Goal: Task Accomplishment & Management: Use online tool/utility

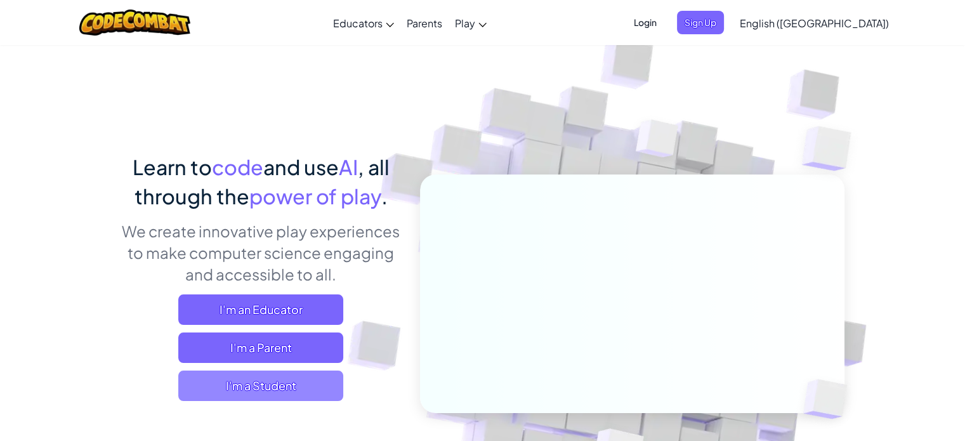
click at [314, 384] on span "I'm a Student" at bounding box center [260, 386] width 165 height 30
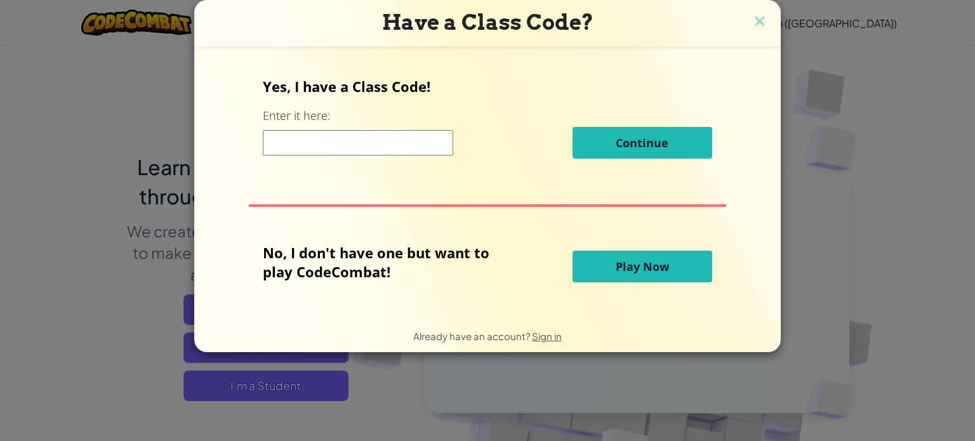
click at [430, 154] on input at bounding box center [358, 142] width 190 height 25
click at [641, 270] on span "Play Now" at bounding box center [642, 266] width 53 height 15
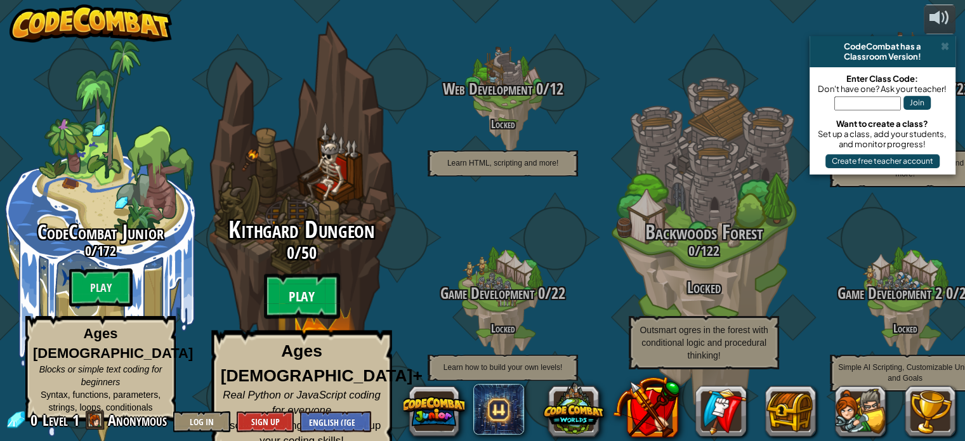
click at [305, 295] on btn "Play" at bounding box center [302, 297] width 76 height 46
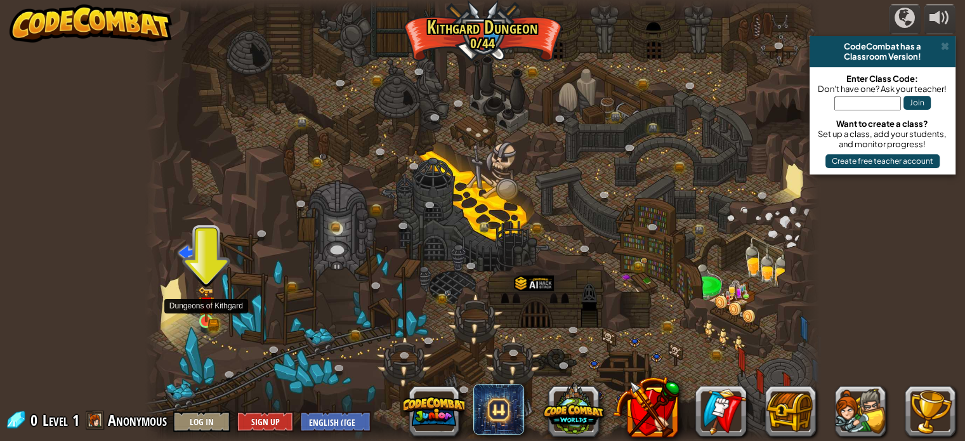
click at [203, 309] on img at bounding box center [206, 305] width 10 height 10
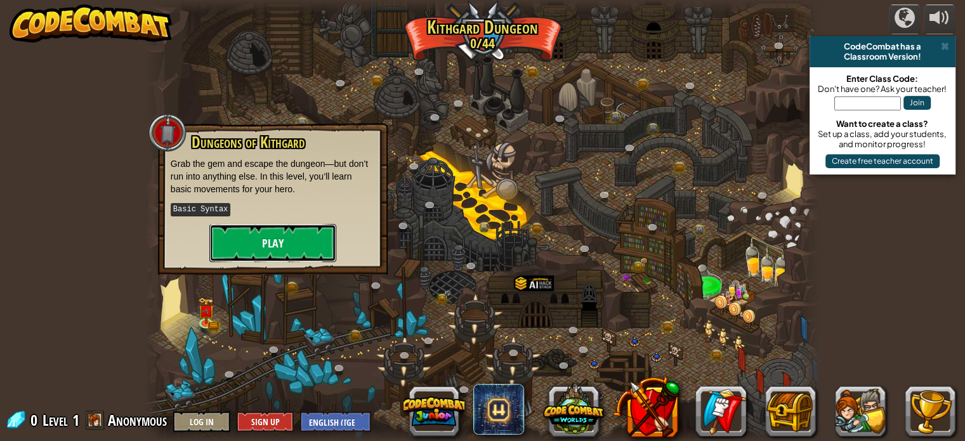
click at [296, 238] on button "Play" at bounding box center [272, 243] width 127 height 38
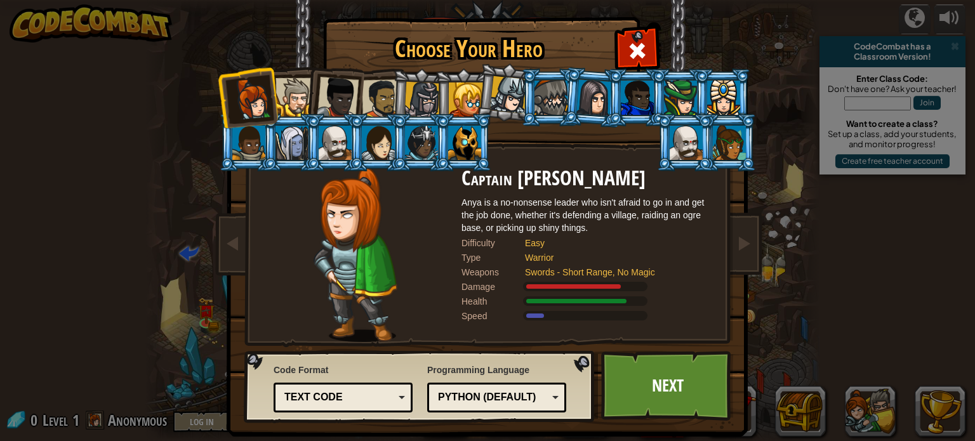
click at [304, 108] on li at bounding box center [334, 95] width 62 height 62
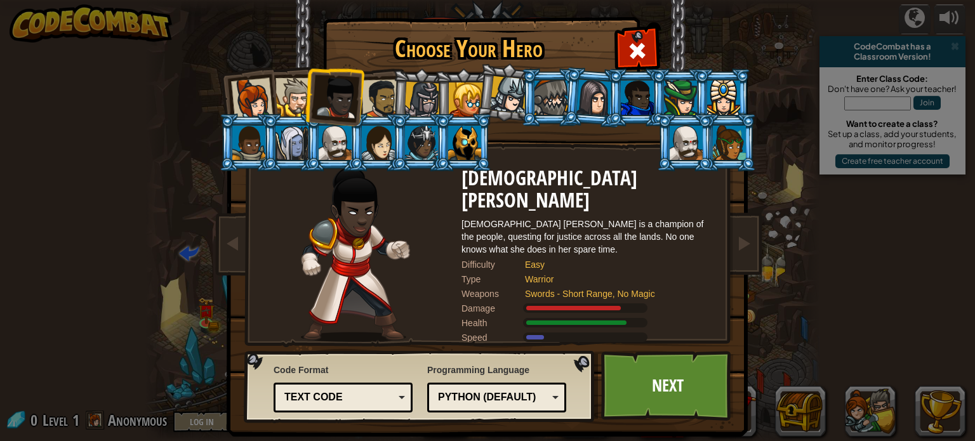
click at [287, 93] on div at bounding box center [294, 97] width 39 height 39
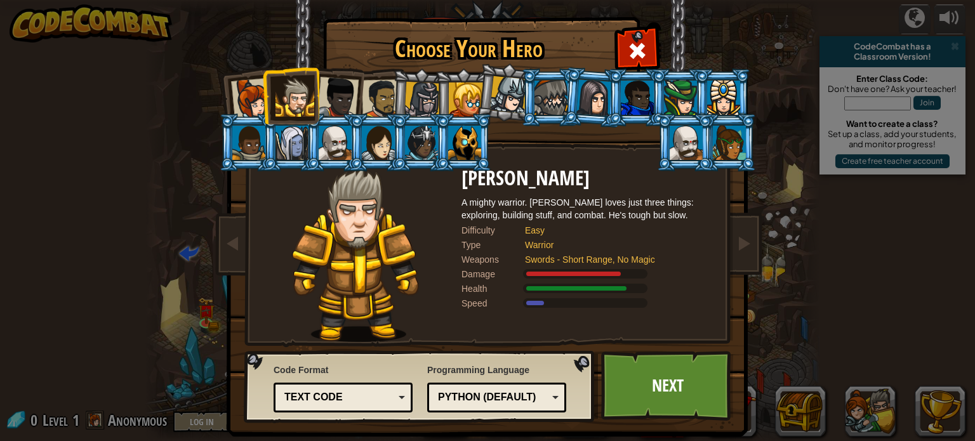
click at [374, 103] on div at bounding box center [381, 98] width 39 height 39
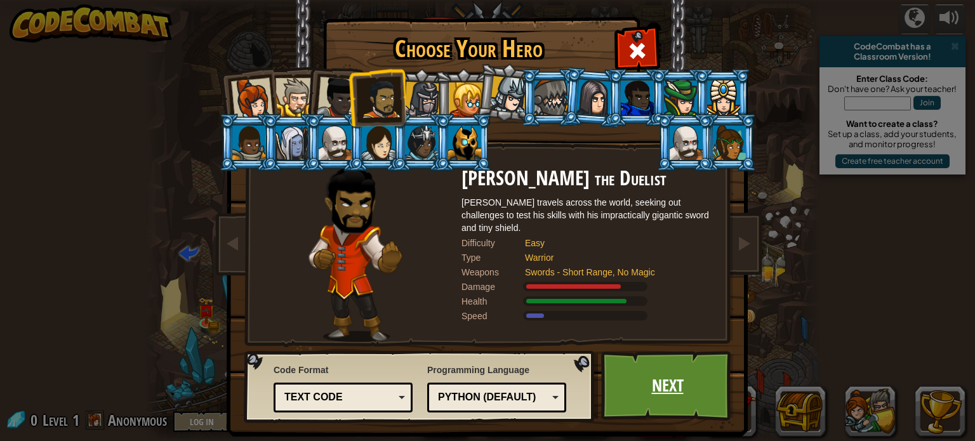
click at [659, 387] on link "Next" at bounding box center [667, 386] width 133 height 70
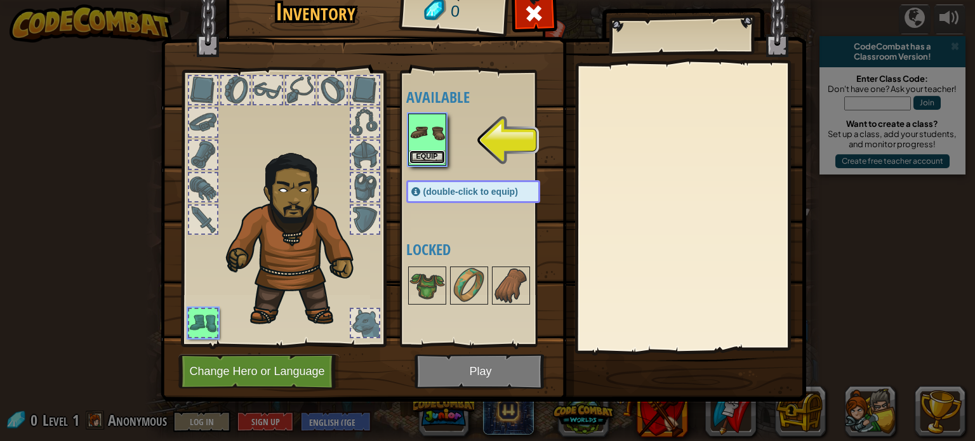
click at [422, 152] on button "Equip" at bounding box center [427, 156] width 36 height 13
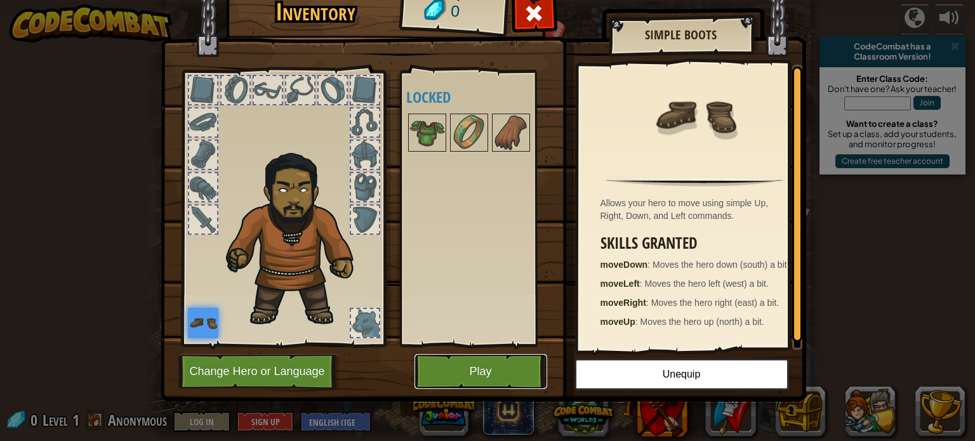
click at [485, 384] on button "Play" at bounding box center [480, 371] width 133 height 35
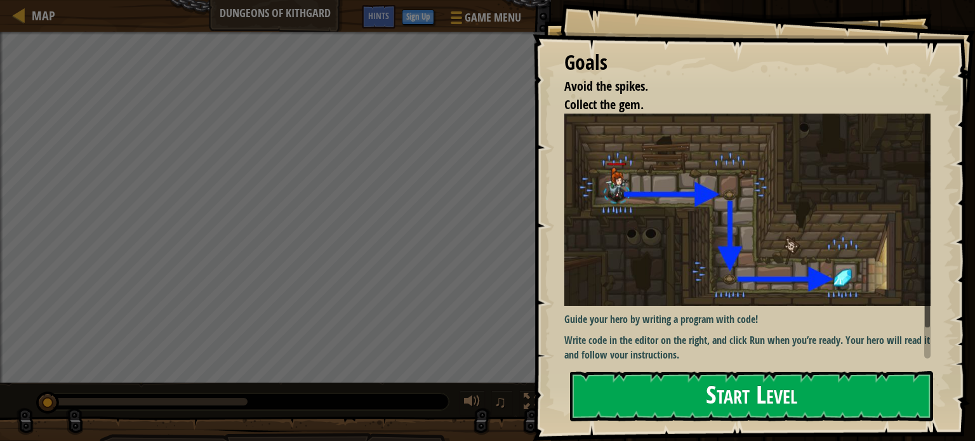
click at [733, 395] on button "Start Level" at bounding box center [751, 396] width 363 height 50
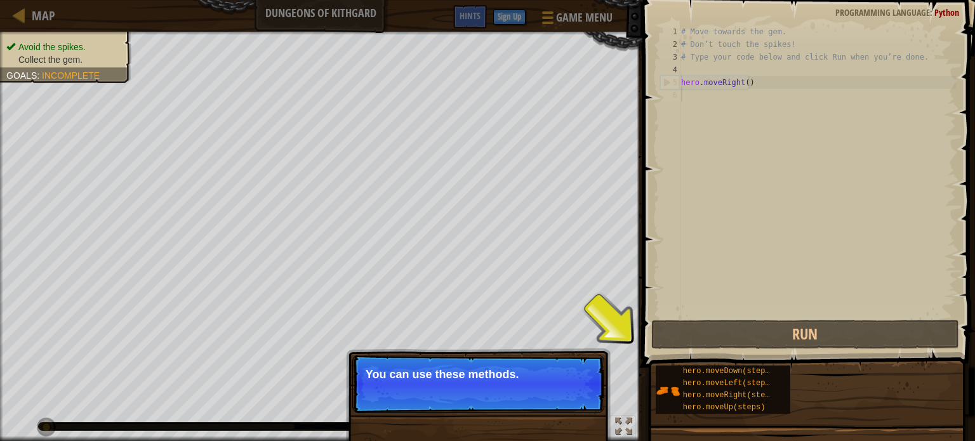
click at [757, 131] on div "# Move towards the gem. # Don’t touch the spikes! # Type your code below and cl…" at bounding box center [816, 183] width 277 height 317
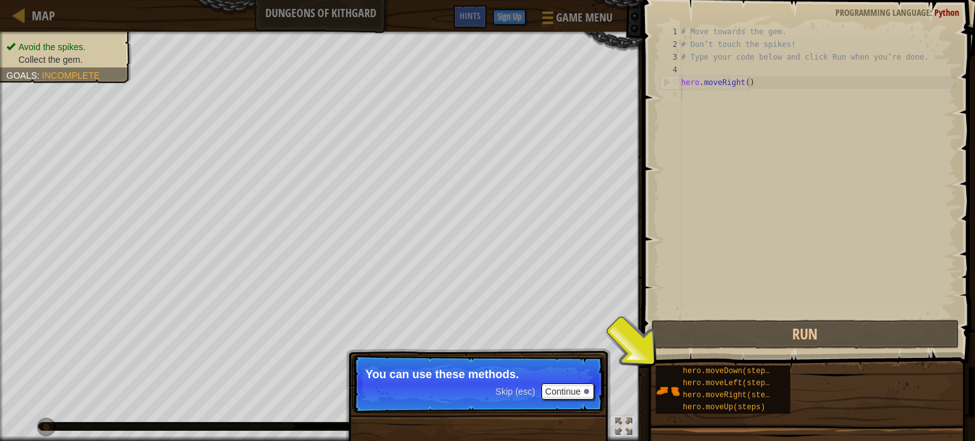
click at [745, 102] on div "# Move towards the gem. # Don’t touch the spikes! # Type your code below and cl…" at bounding box center [816, 183] width 277 height 317
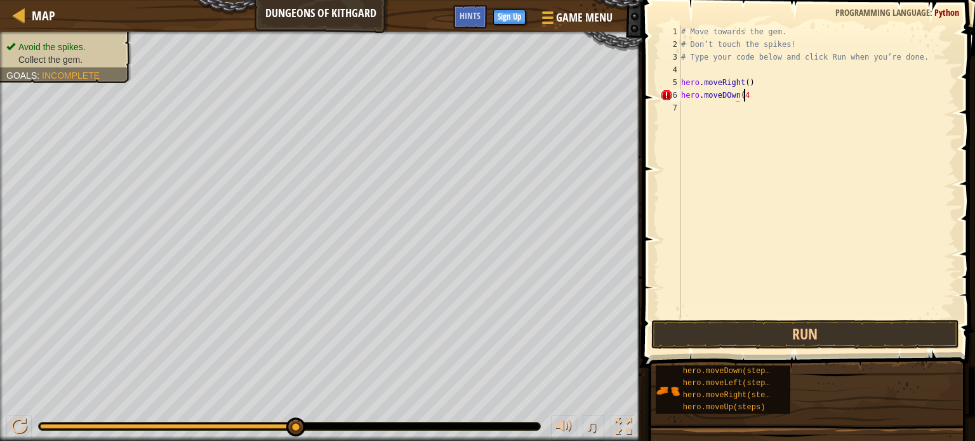
scroll to position [6, 4]
type textarea "hero.moveDOwn(4)"
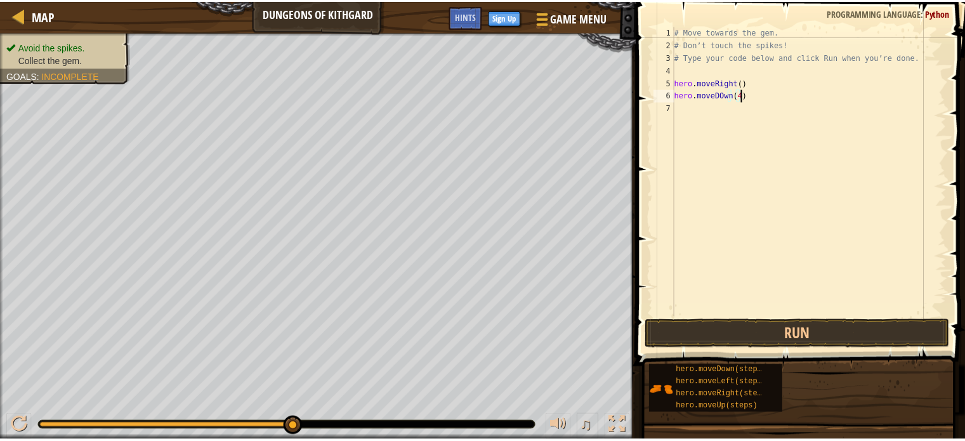
scroll to position [6, 0]
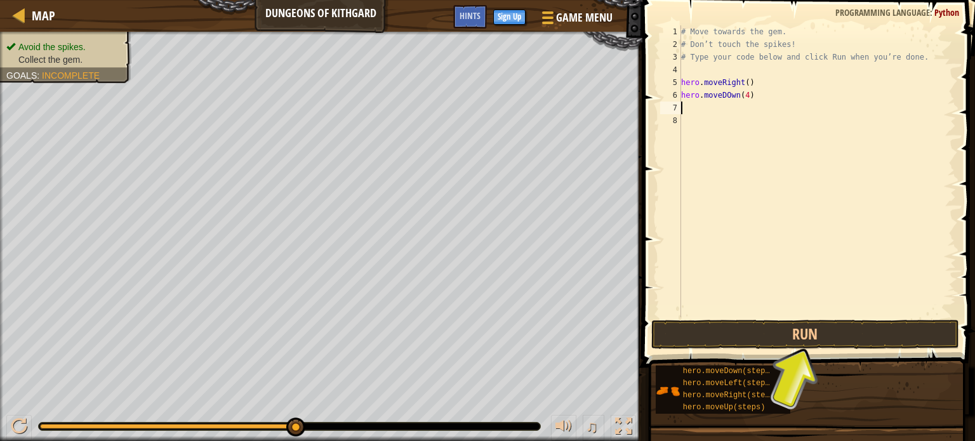
click at [716, 97] on div "# Move towards the gem. # Don’t touch the spikes! # Type your code below and cl…" at bounding box center [816, 183] width 277 height 317
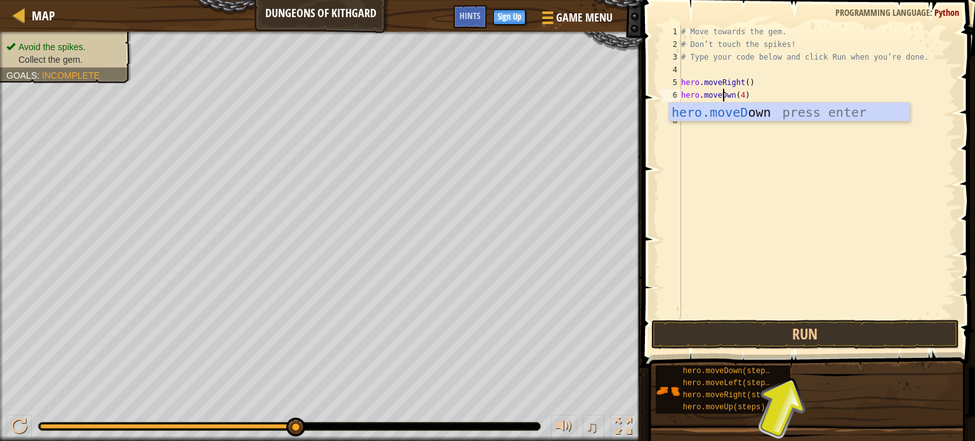
scroll to position [6, 3]
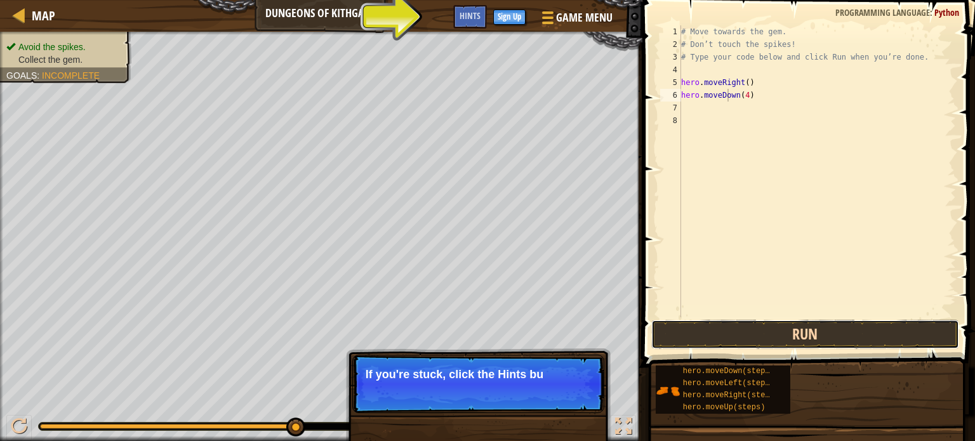
click at [788, 322] on button "Run" at bounding box center [805, 334] width 308 height 29
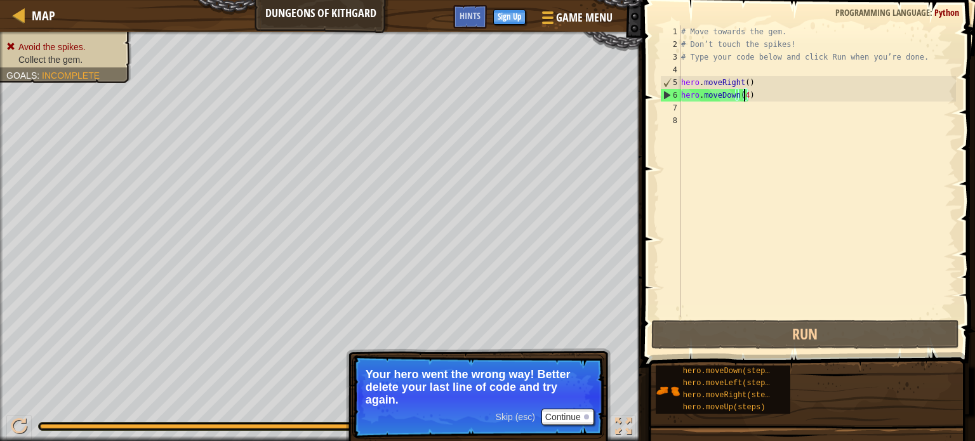
click at [742, 100] on div "# Move towards the gem. # Don’t touch the spikes! # Type your code below and cl…" at bounding box center [816, 183] width 277 height 317
type textarea "hero.moveDown()"
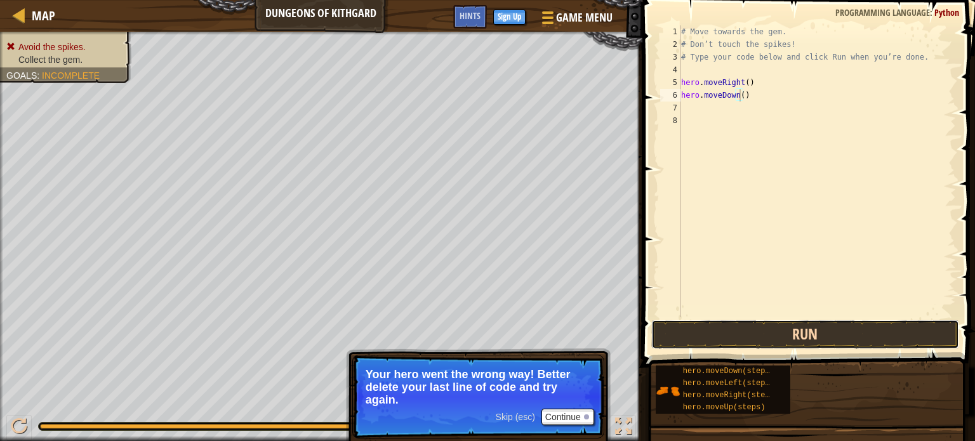
click at [780, 334] on button "Run" at bounding box center [805, 334] width 308 height 29
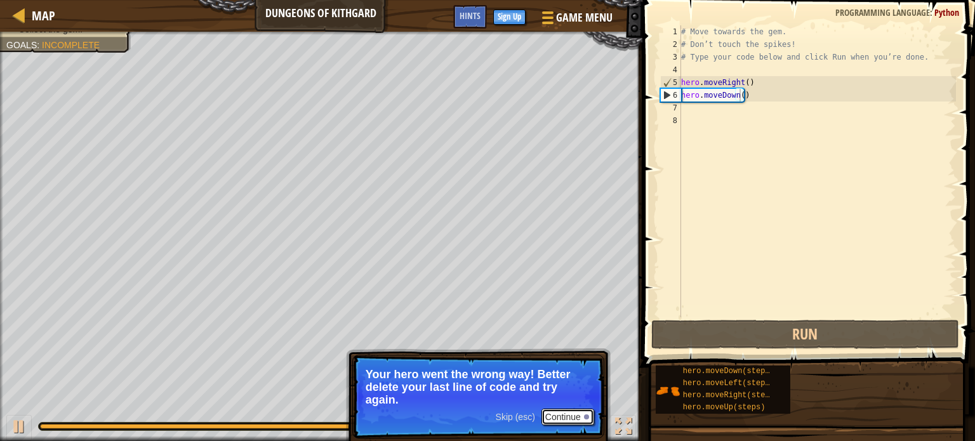
click at [566, 418] on button "Continue" at bounding box center [567, 417] width 53 height 17
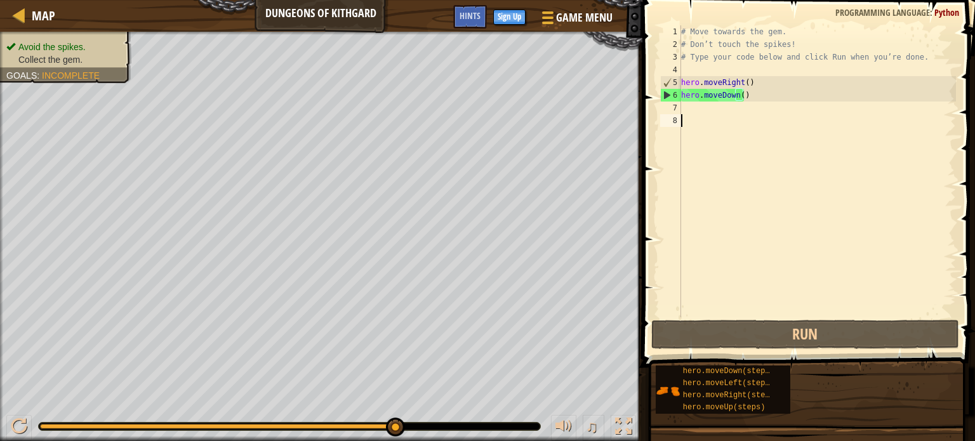
click at [784, 218] on div "# Move towards the gem. # Don’t touch the spikes! # Type your code below and cl…" at bounding box center [816, 183] width 277 height 317
click at [731, 114] on div "# Move towards the gem. # Don’t touch the spikes! # Type your code below and cl…" at bounding box center [816, 183] width 277 height 317
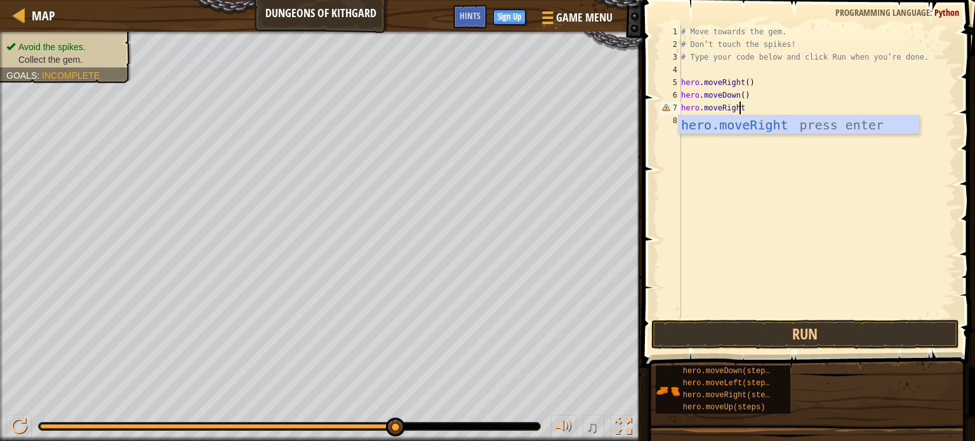
scroll to position [6, 4]
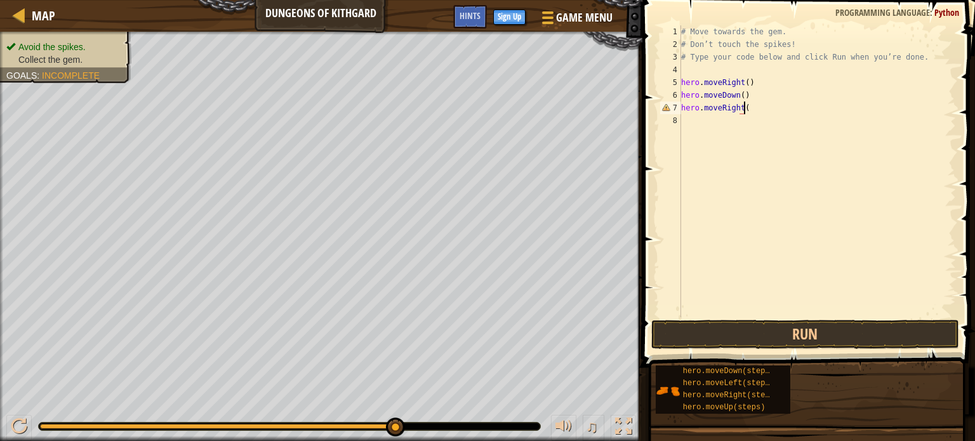
type textarea "hero.moveRight()"
click at [775, 341] on button "Run" at bounding box center [805, 334] width 308 height 29
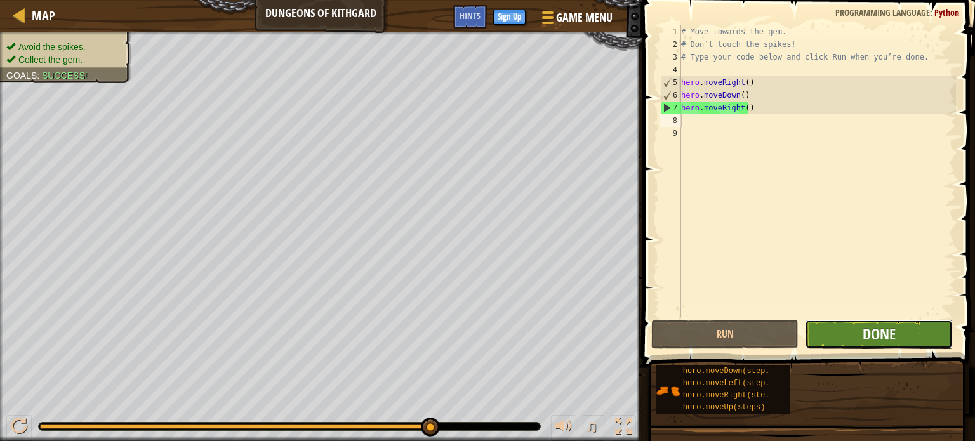
click at [874, 332] on span "Done" at bounding box center [879, 334] width 33 height 20
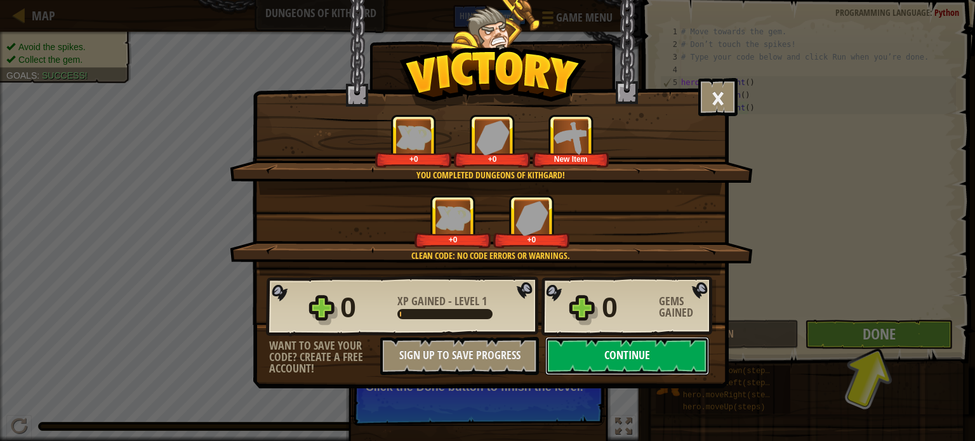
click at [625, 352] on button "Continue" at bounding box center [627, 356] width 164 height 38
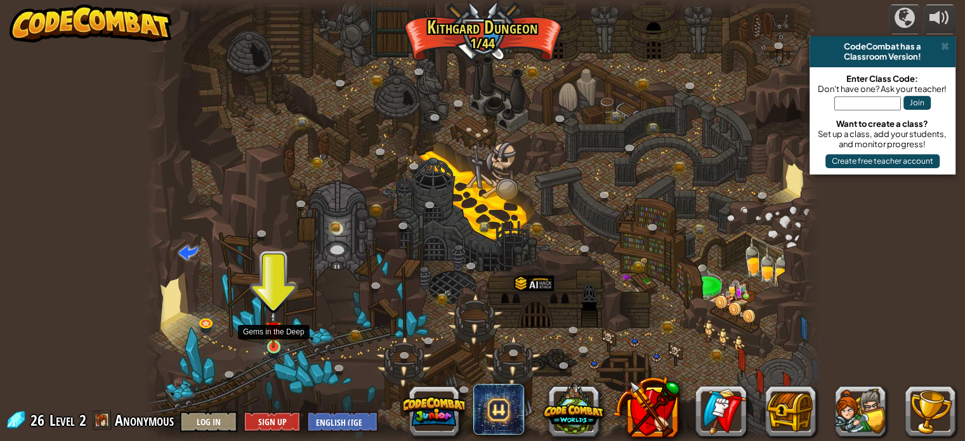
click at [271, 346] on img at bounding box center [273, 329] width 17 height 38
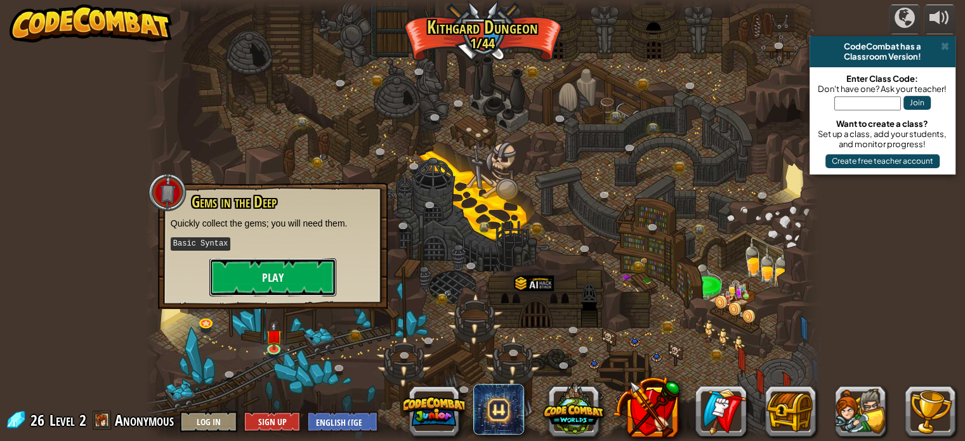
click at [320, 277] on button "Play" at bounding box center [272, 277] width 127 height 38
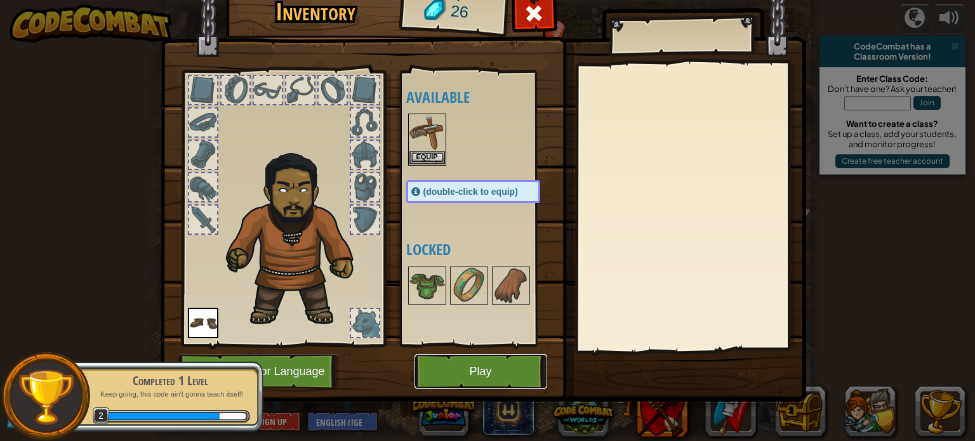
click at [469, 373] on button "Play" at bounding box center [480, 371] width 133 height 35
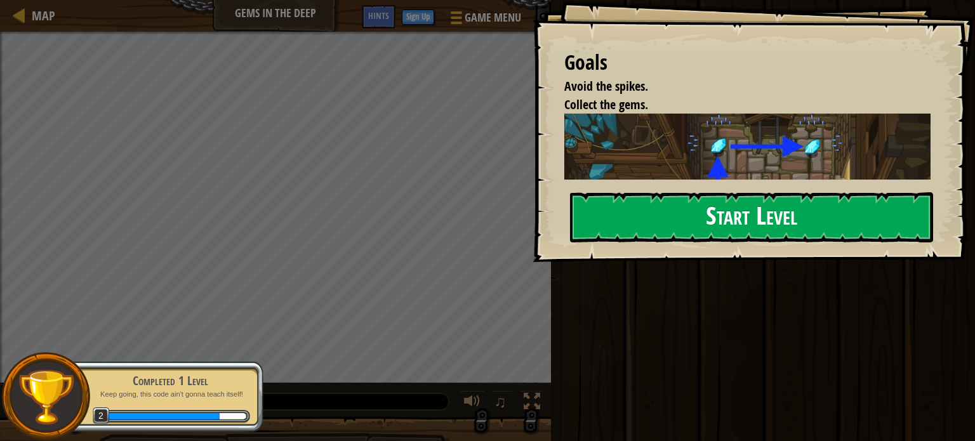
click at [765, 226] on button "Start Level" at bounding box center [751, 217] width 363 height 50
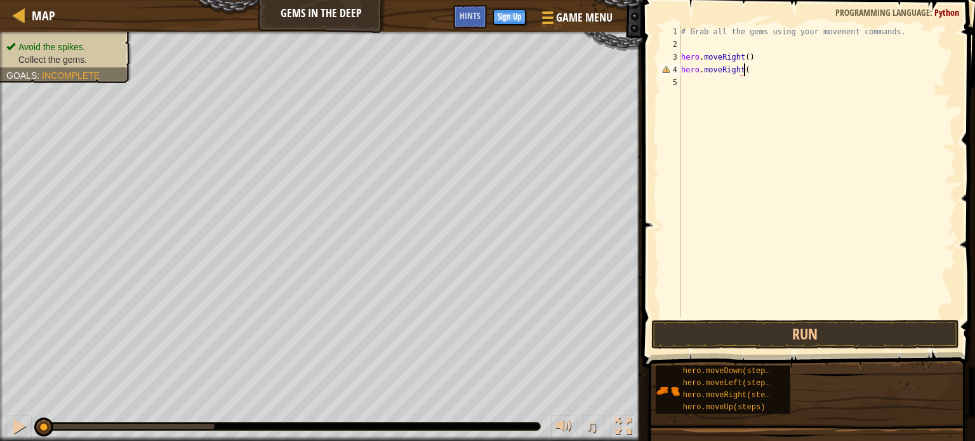
scroll to position [6, 4]
type textarea "hero.moveRight()"
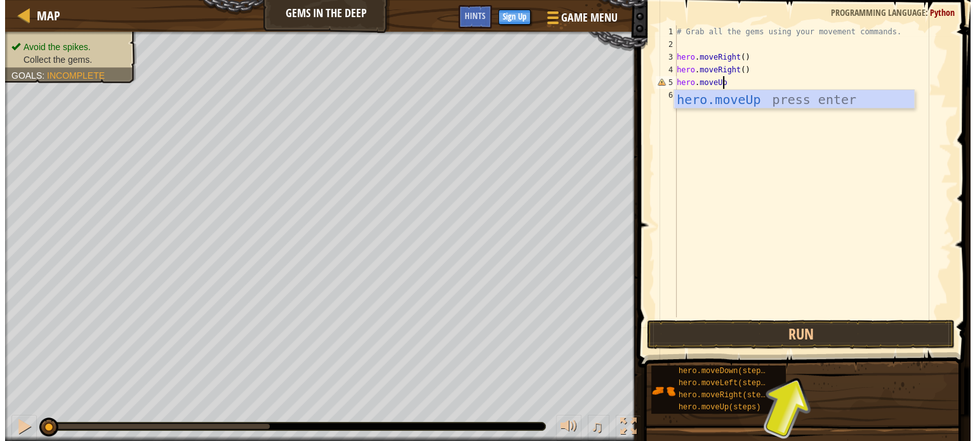
scroll to position [6, 3]
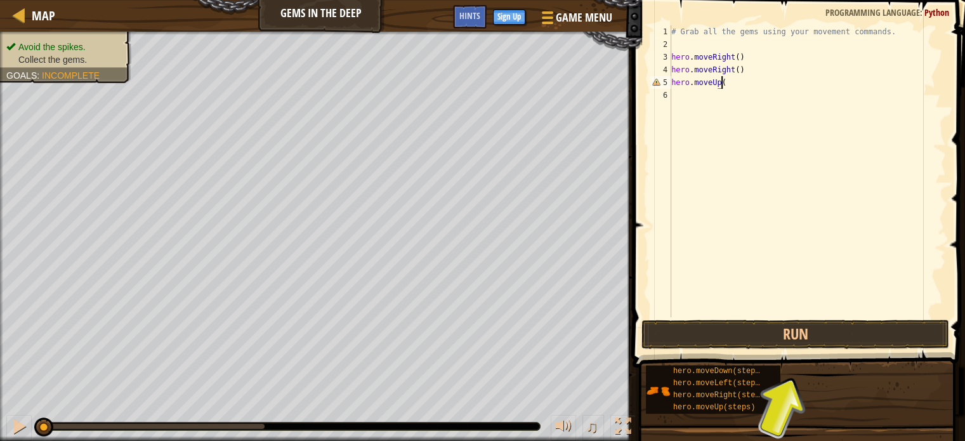
type textarea "hero.moveUp()"
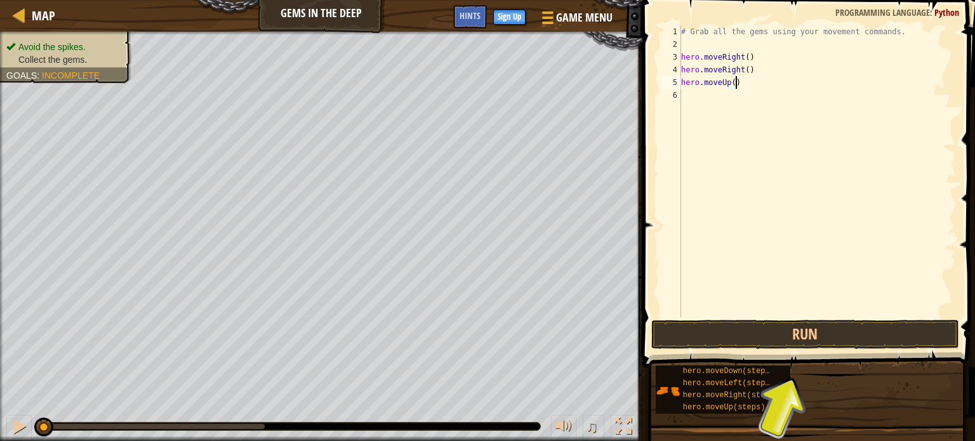
scroll to position [6, 0]
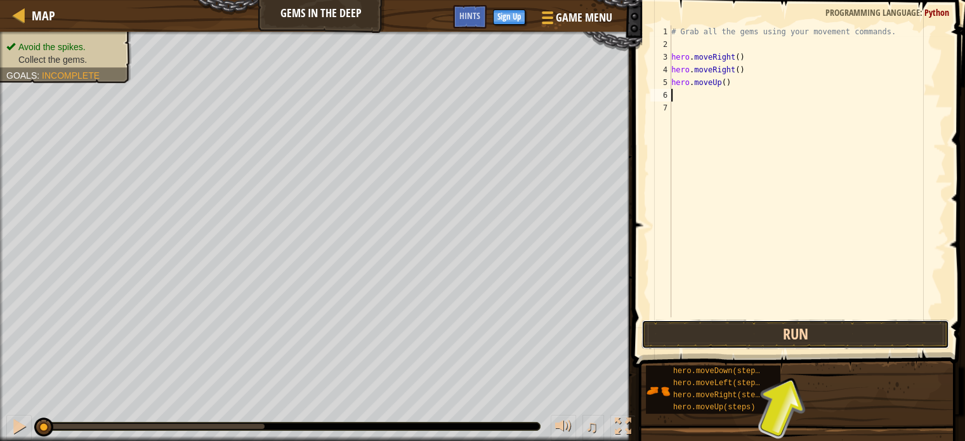
click at [826, 331] on button "Run" at bounding box center [796, 334] width 308 height 29
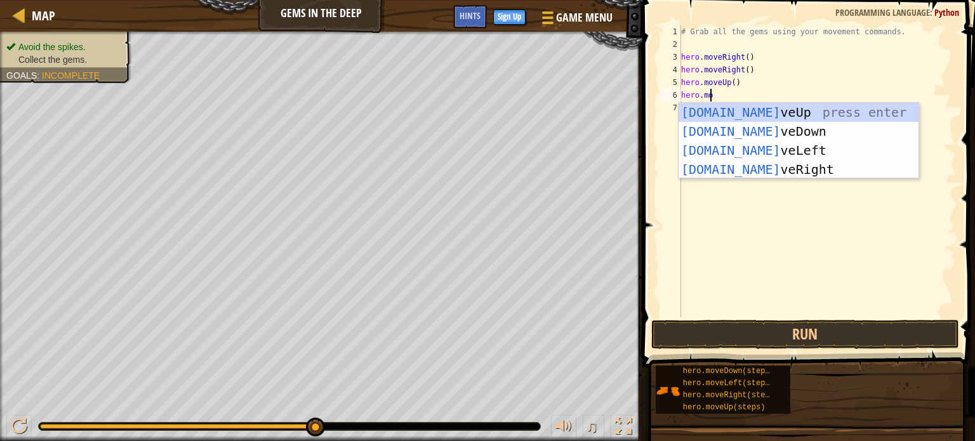
scroll to position [6, 2]
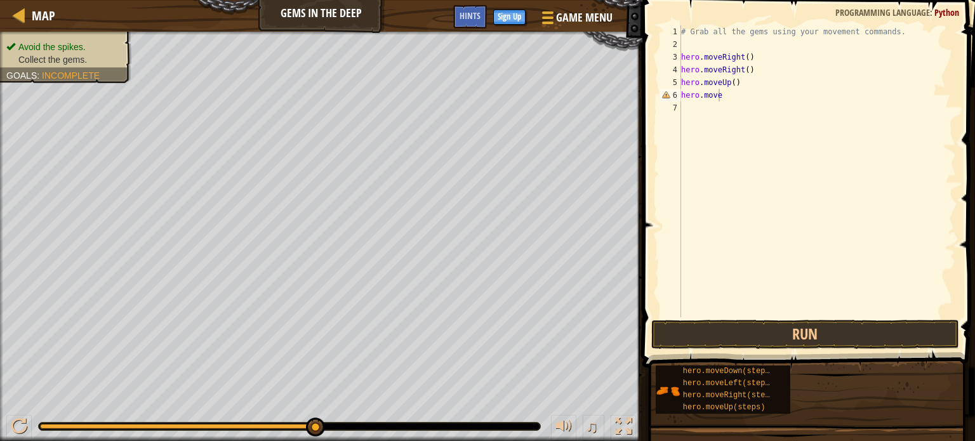
click at [956, 10] on span "Python" at bounding box center [946, 12] width 25 height 12
type textarea "hero.moveLeft()"
type textarea "hero.moveDown()"
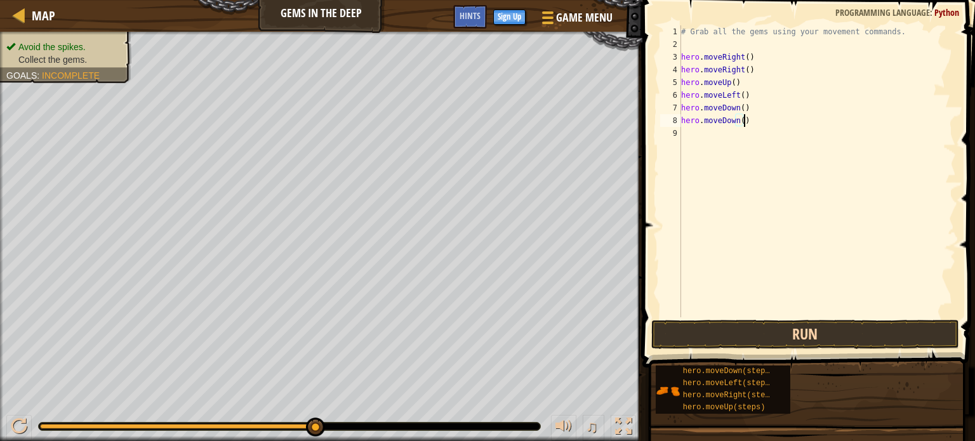
type textarea "hero.moveDown()"
click at [773, 342] on button "Run" at bounding box center [805, 334] width 308 height 29
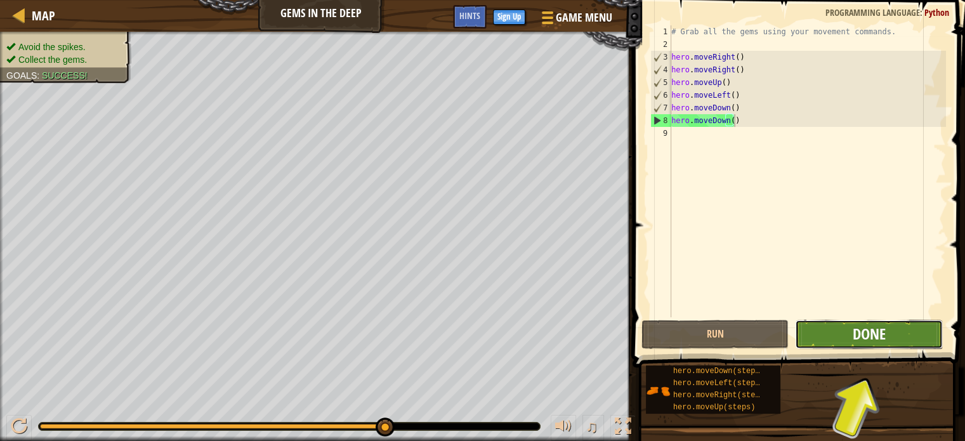
click at [883, 341] on span "Done" at bounding box center [869, 334] width 33 height 20
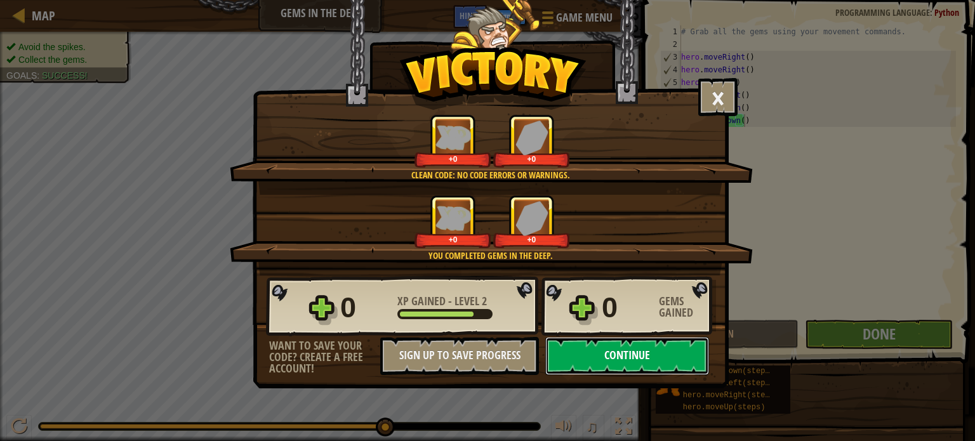
click at [618, 350] on button "Continue" at bounding box center [627, 356] width 164 height 38
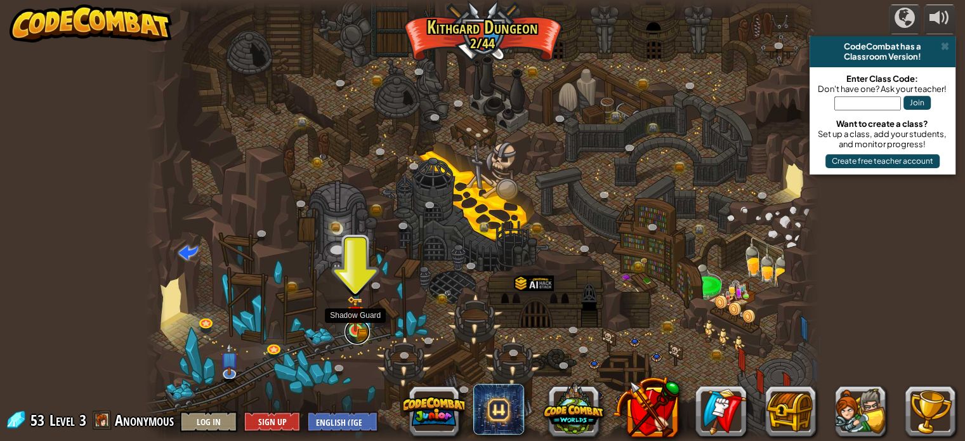
click at [345, 331] on link at bounding box center [357, 331] width 25 height 25
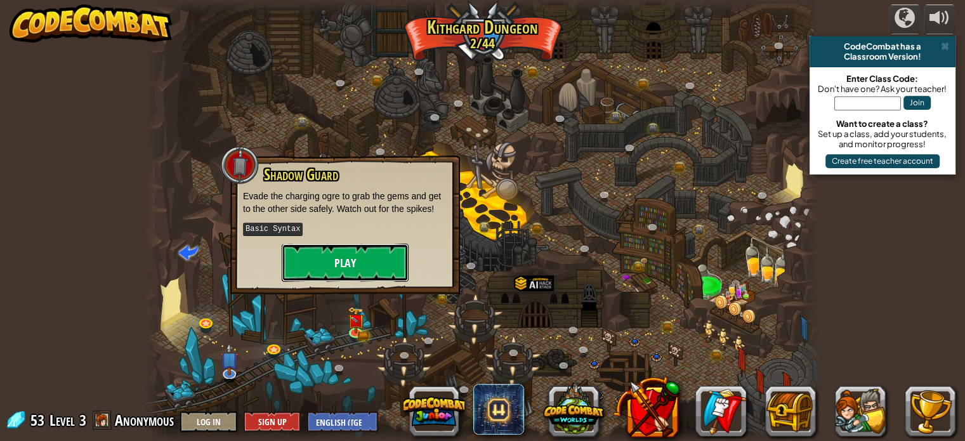
click at [321, 255] on button "Play" at bounding box center [345, 263] width 127 height 38
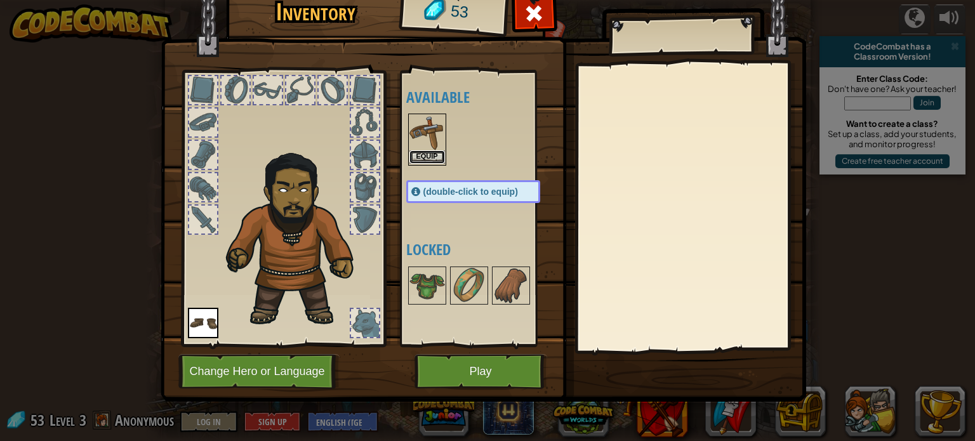
click at [427, 153] on button "Equip" at bounding box center [427, 156] width 36 height 13
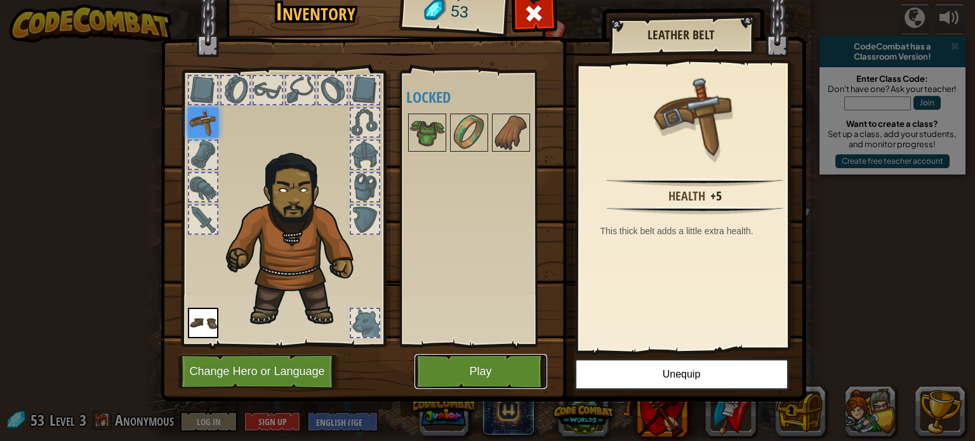
click at [463, 366] on button "Play" at bounding box center [480, 371] width 133 height 35
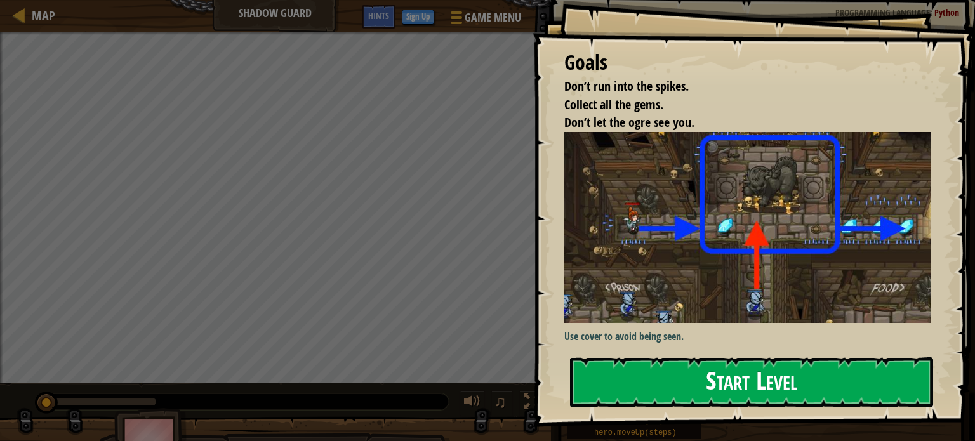
click at [694, 357] on button "Start Level" at bounding box center [751, 382] width 363 height 50
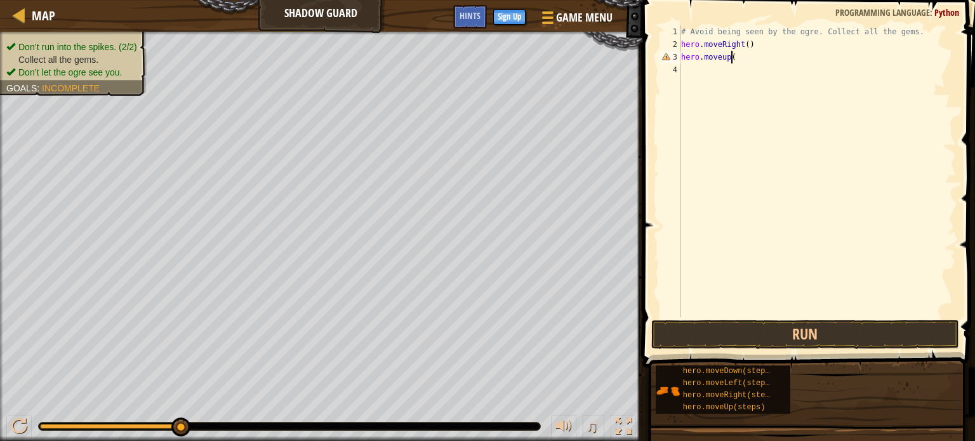
scroll to position [6, 3]
type textarea "hero.moveup()"
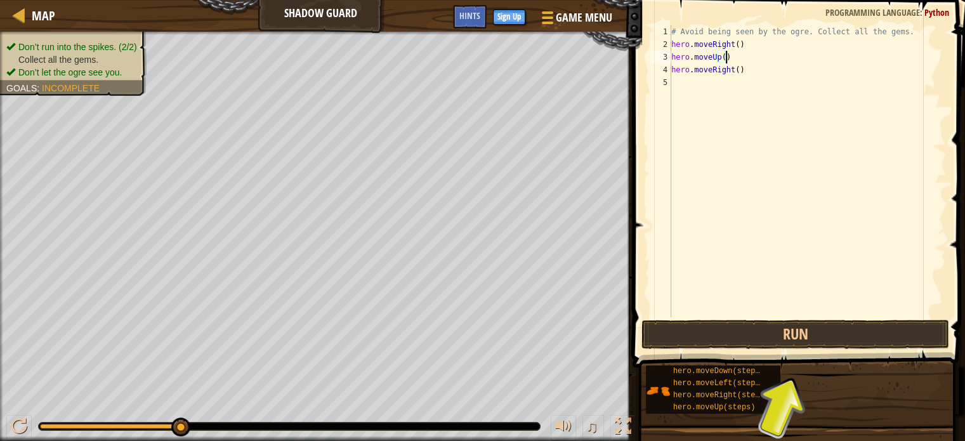
type textarea "hero.moveRight()"
type textarea "hero.moveDown()"
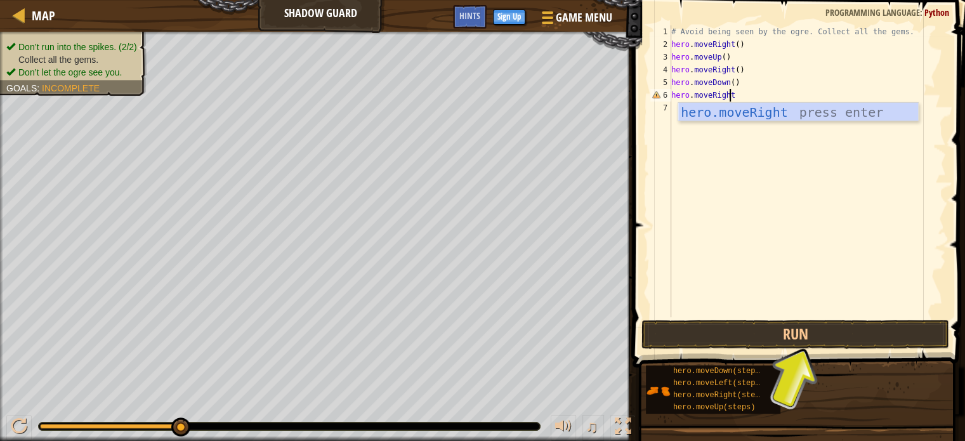
scroll to position [6, 4]
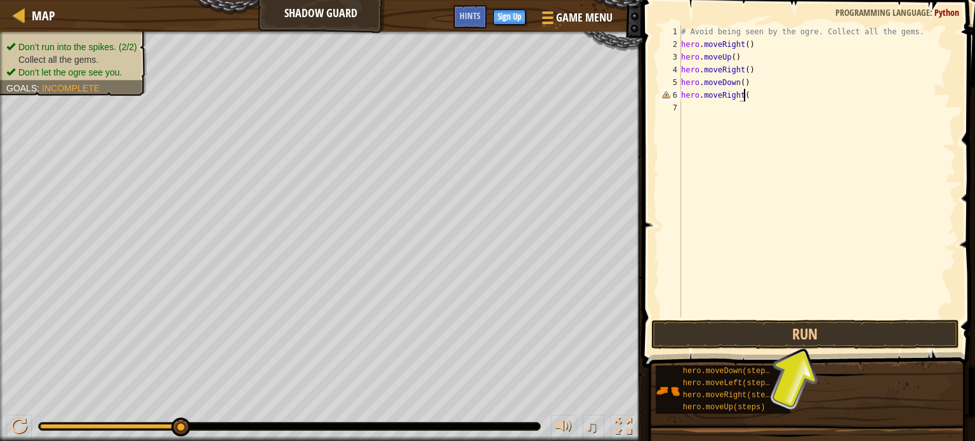
type textarea "hero.moveRight()"
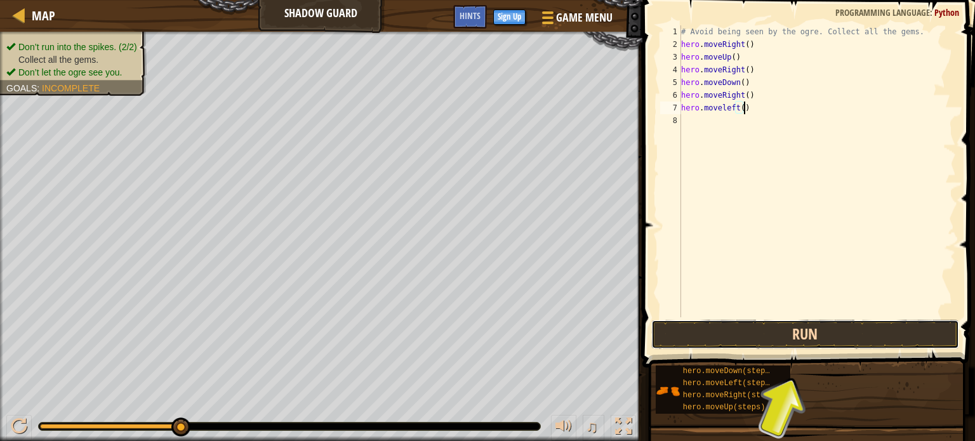
click at [883, 323] on button "Run" at bounding box center [805, 334] width 308 height 29
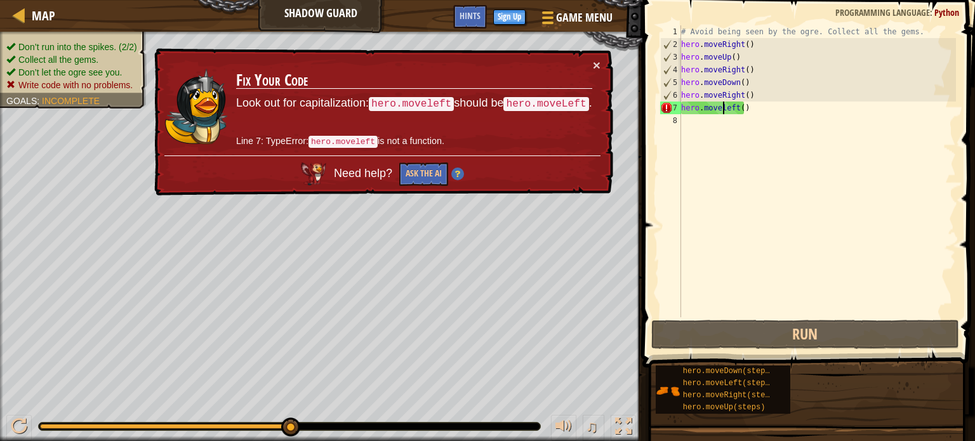
click at [724, 109] on div "# Avoid being seen by the ogre. Collect all the gems. hero . moveRight ( ) hero…" at bounding box center [816, 183] width 277 height 317
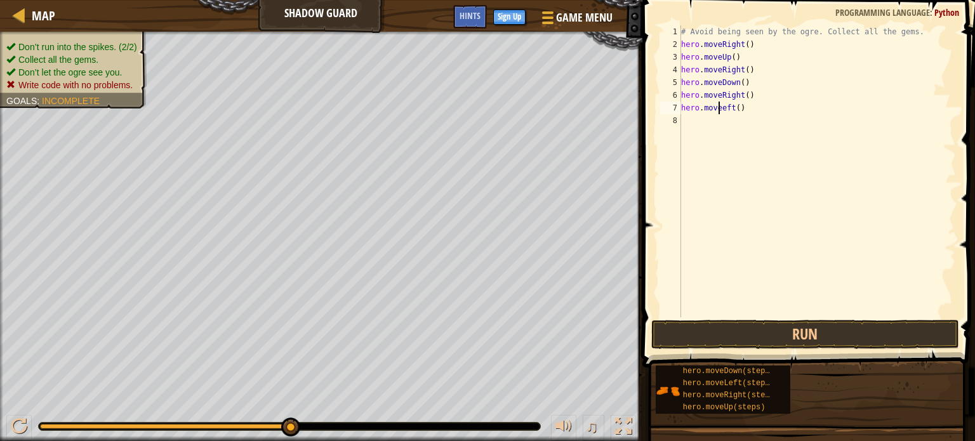
scroll to position [6, 3]
click at [739, 105] on div "# Avoid being seen by the ogre. Collect all the gems. hero . moveRight ( ) hero…" at bounding box center [816, 183] width 277 height 317
click at [790, 345] on button "Run" at bounding box center [805, 334] width 308 height 29
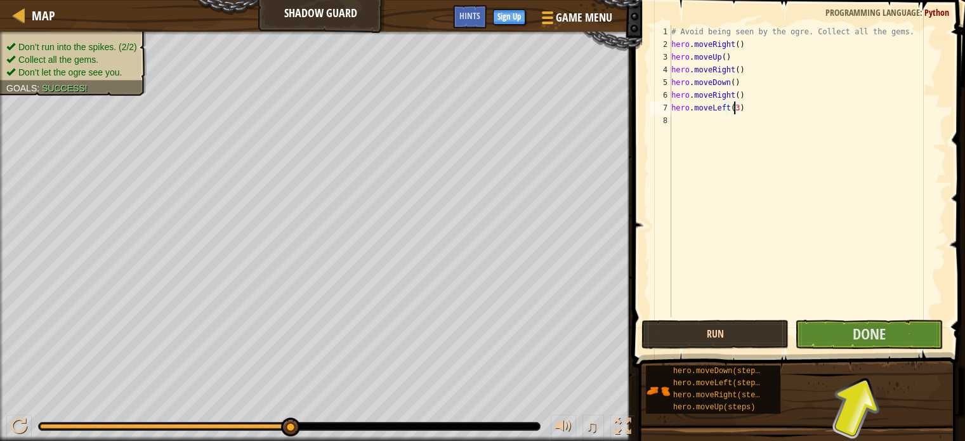
type textarea "hero.moveLeft(3)"
click at [764, 326] on button "Run" at bounding box center [716, 334] width 148 height 29
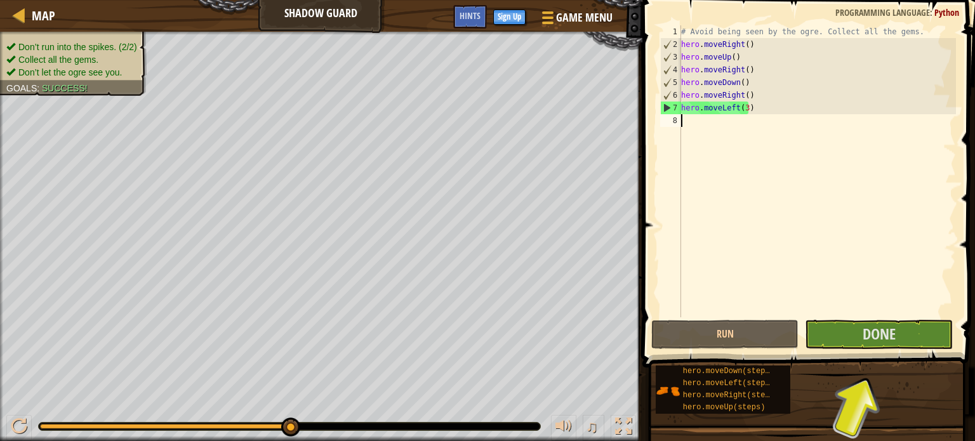
click at [722, 165] on div "# Avoid being seen by the ogre. Collect all the gems. hero . moveRight ( ) hero…" at bounding box center [816, 183] width 277 height 317
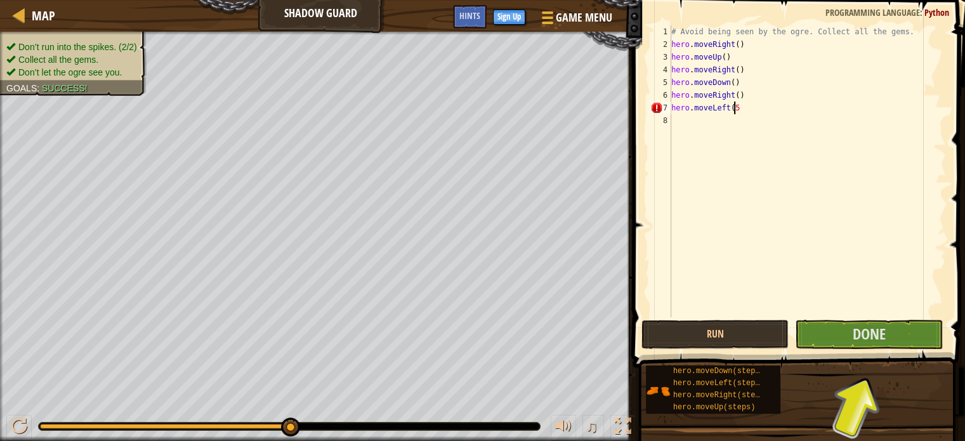
type textarea "hero.moveLeft(5)"
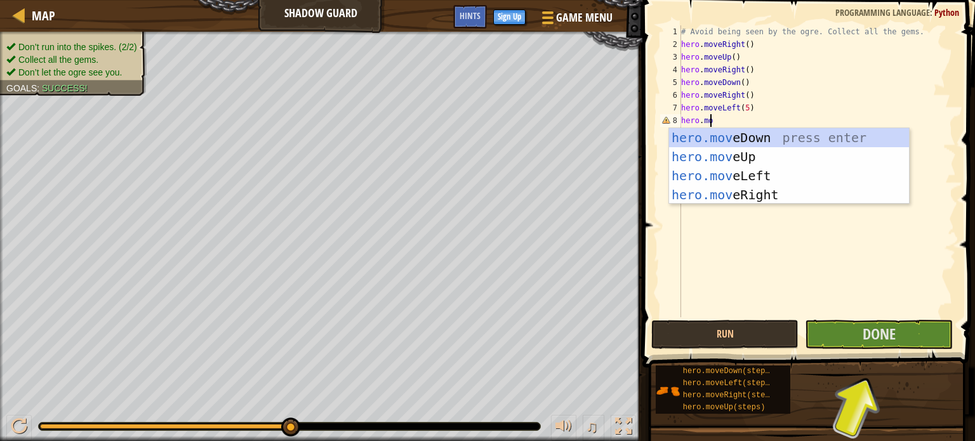
scroll to position [6, 0]
type textarea "h"
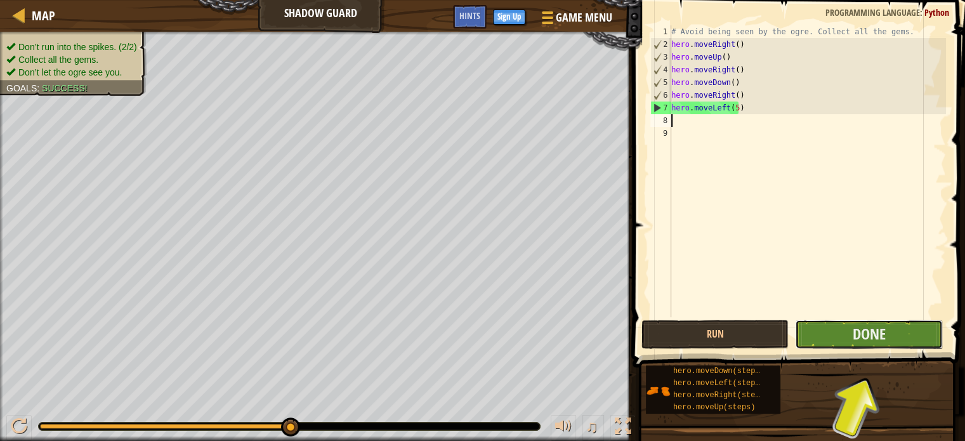
click at [891, 339] on button "Done" at bounding box center [869, 334] width 148 height 29
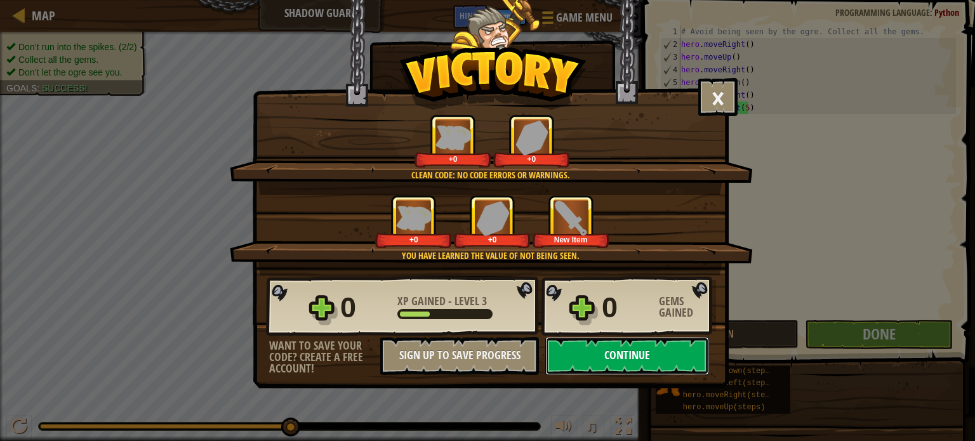
click at [655, 350] on button "Continue" at bounding box center [627, 356] width 164 height 38
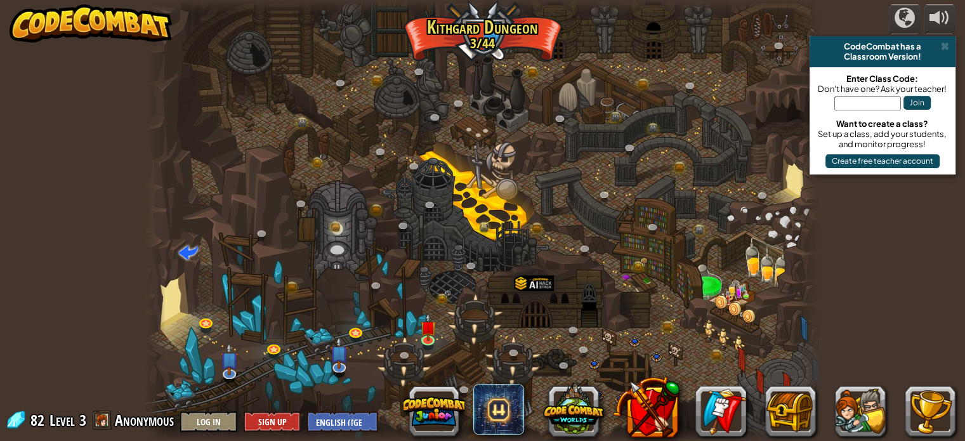
click at [274, 280] on div at bounding box center [482, 220] width 675 height 441
click at [429, 332] on img at bounding box center [428, 320] width 17 height 38
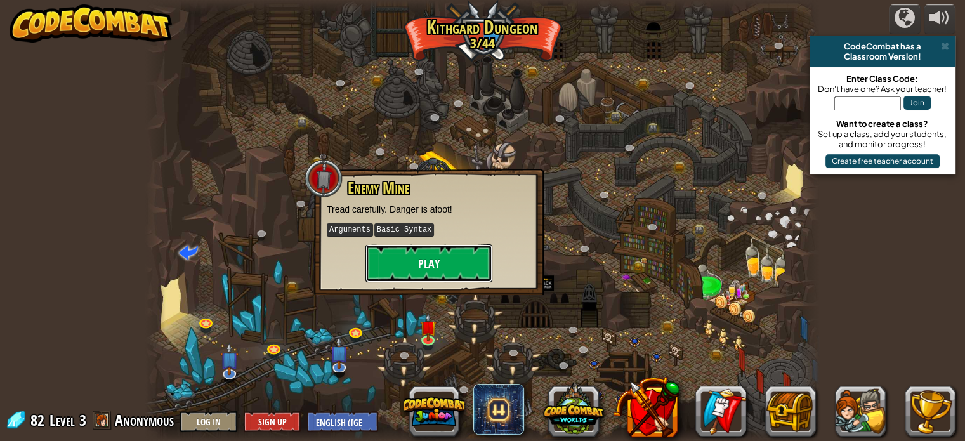
click at [439, 262] on button "Play" at bounding box center [429, 263] width 127 height 38
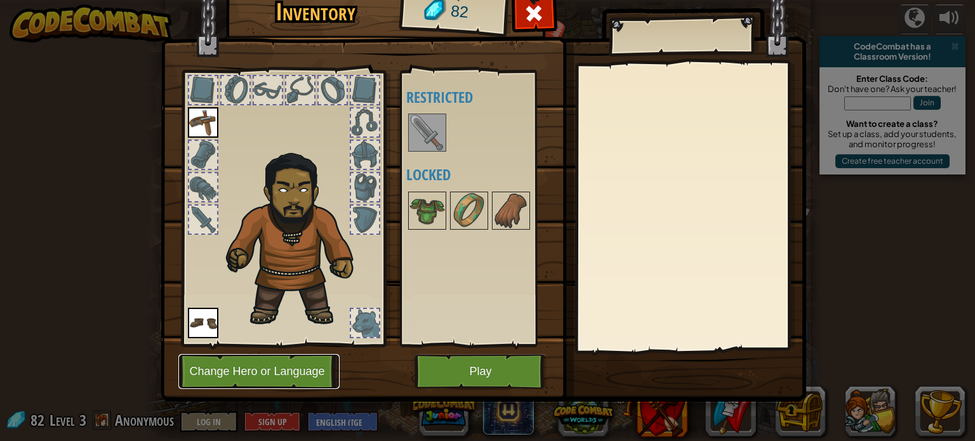
click at [268, 378] on button "Change Hero or Language" at bounding box center [258, 371] width 161 height 35
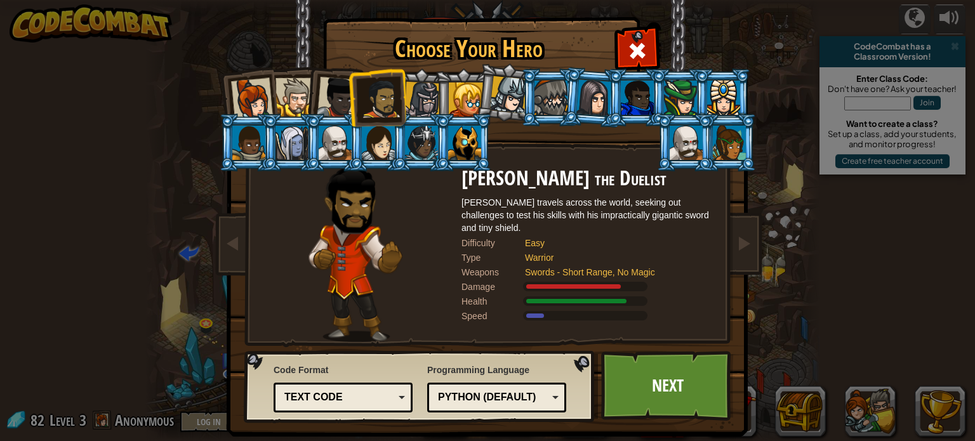
click at [486, 386] on div "Python (Default) JavaScript Lua C++ Java (Experimental) Python (Default)" at bounding box center [496, 398] width 139 height 30
click at [630, 362] on link "Next" at bounding box center [667, 386] width 133 height 70
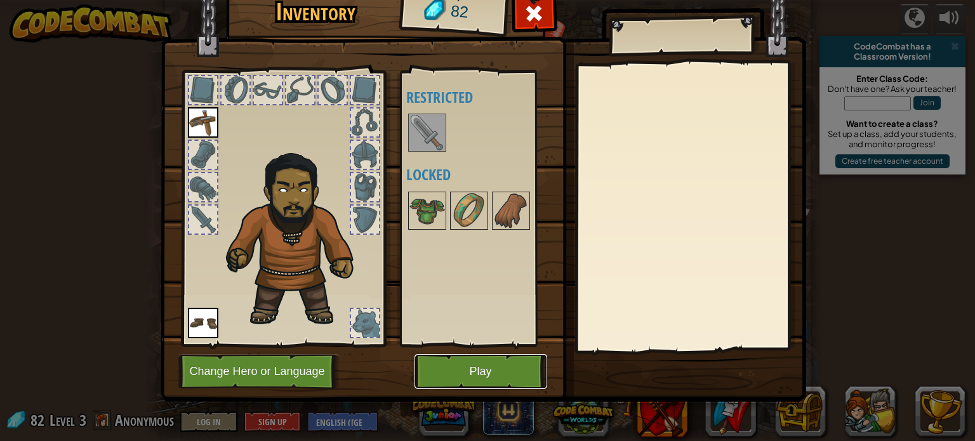
click at [482, 381] on button "Play" at bounding box center [480, 371] width 133 height 35
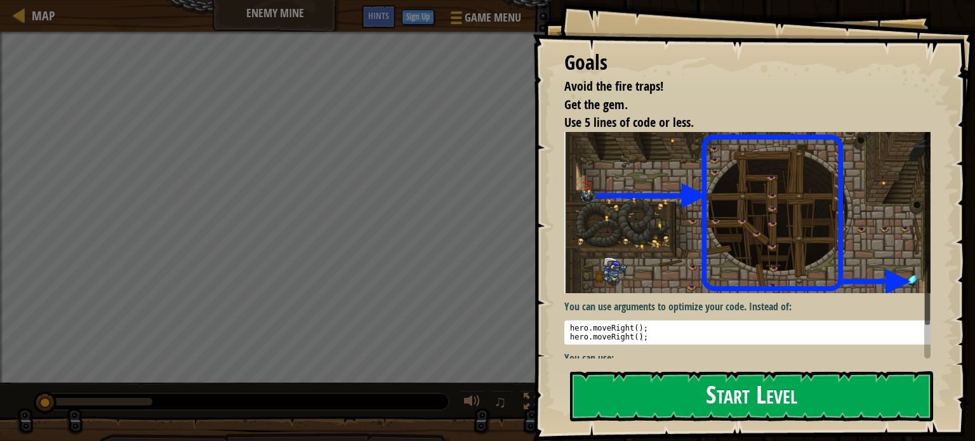
click at [787, 398] on button "Start Level" at bounding box center [751, 396] width 363 height 50
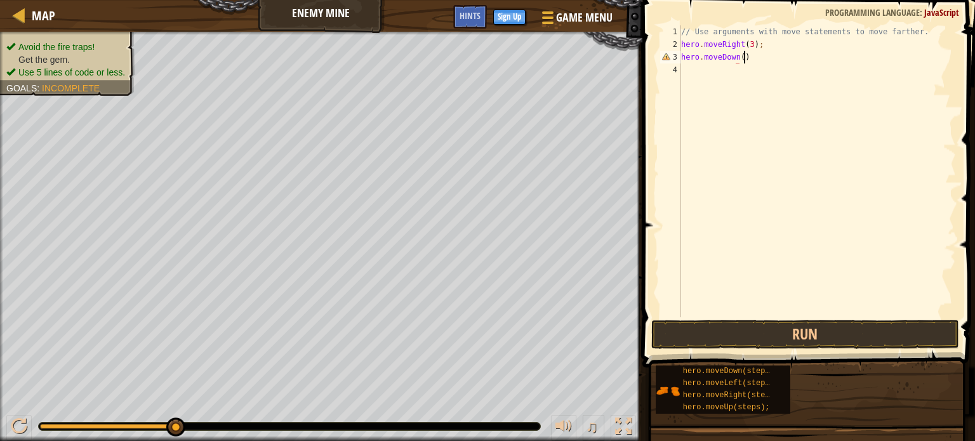
scroll to position [6, 4]
click at [811, 342] on button "Run" at bounding box center [805, 334] width 308 height 29
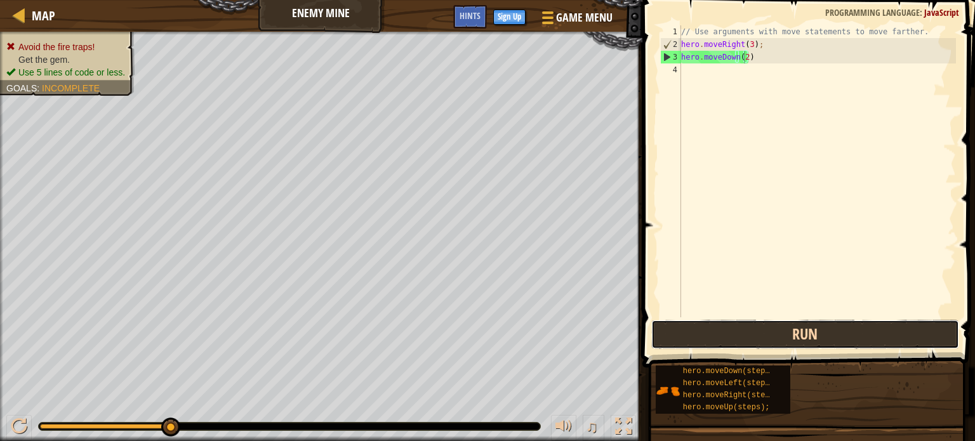
click at [802, 335] on button "Run" at bounding box center [805, 334] width 308 height 29
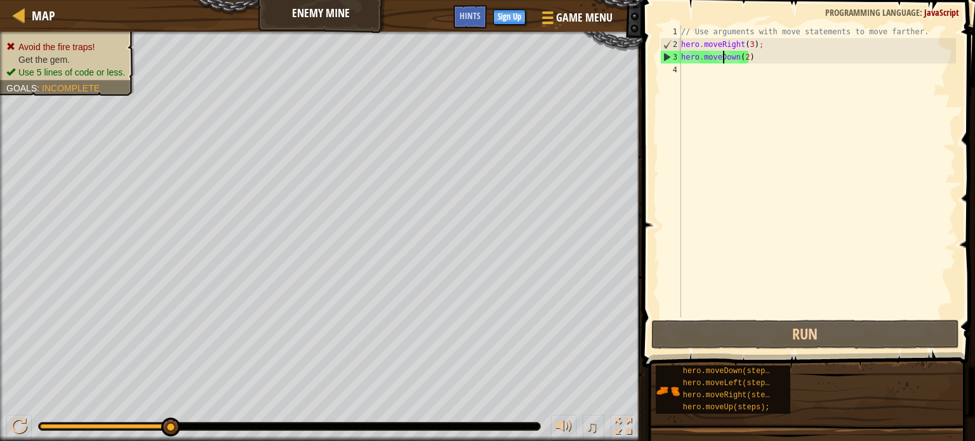
click at [724, 60] on div "// Use arguments with move statements to move farther. hero . moveRight ( 3 ) ;…" at bounding box center [816, 183] width 277 height 317
click at [736, 58] on div "// Use arguments with move statements to move farther. hero . moveRight ( 3 ) ;…" at bounding box center [816, 183] width 277 height 317
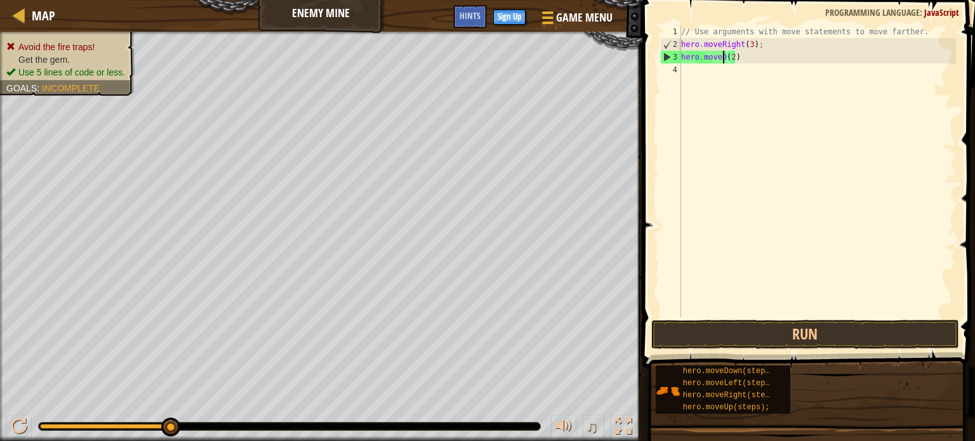
scroll to position [6, 3]
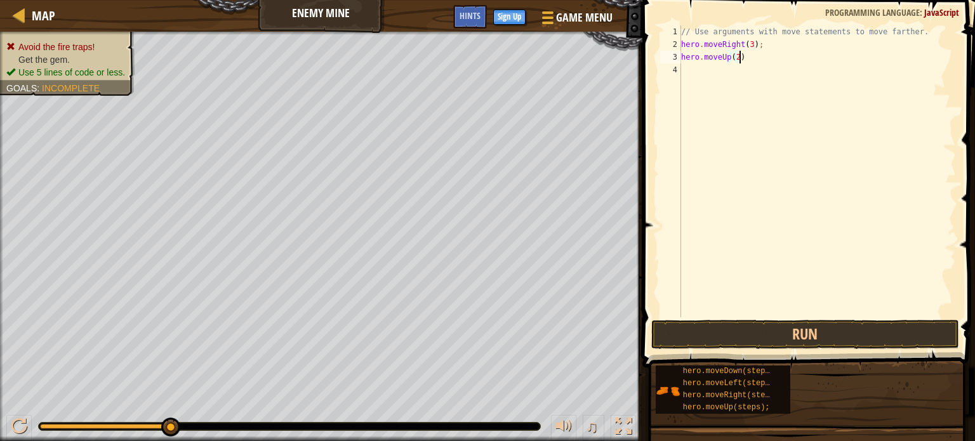
click at [743, 60] on div "// Use arguments with move statements to move farther. hero . moveRight ( 3 ) ;…" at bounding box center [816, 183] width 277 height 317
click at [737, 63] on div "// Use arguments with move statements to move farther. hero . moveRight ( 3 ) ;…" at bounding box center [816, 183] width 277 height 317
type textarea "hero.moveUp(4)"
click at [765, 70] on div "// Use arguments with move statements to move farther. hero . moveRight ( 3 ) ;…" at bounding box center [816, 183] width 277 height 317
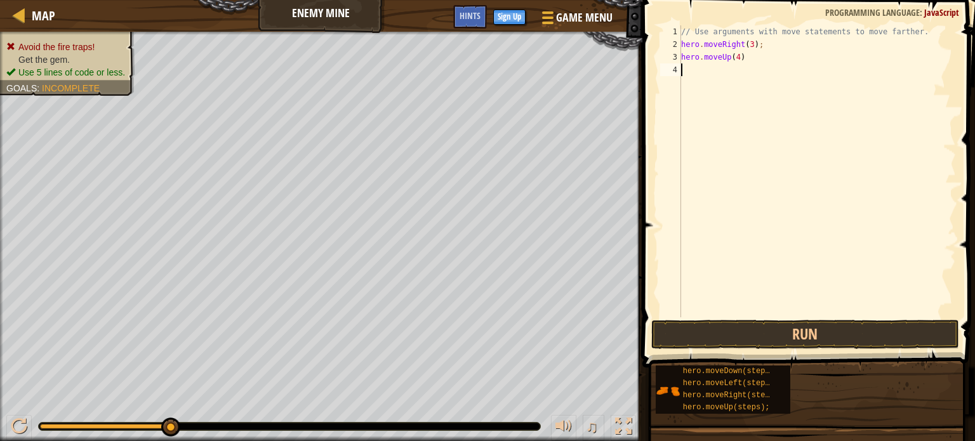
scroll to position [6, 0]
click at [752, 62] on div "// Use arguments with move statements to move farther. hero . moveRight ( 3 ) ;…" at bounding box center [816, 183] width 277 height 317
click at [762, 338] on button "Run" at bounding box center [805, 334] width 308 height 29
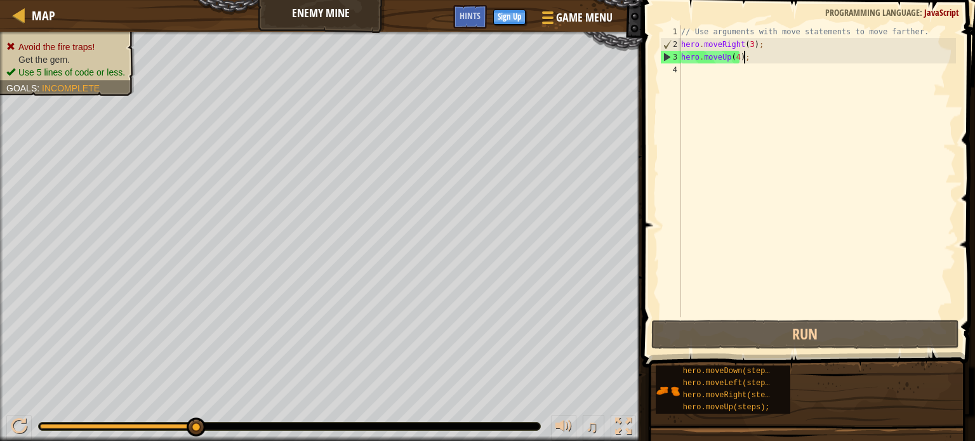
click at [739, 60] on div "// Use arguments with move statements to move farther. hero . moveRight ( 3 ) ;…" at bounding box center [816, 183] width 277 height 317
drag, startPoint x: 734, startPoint y: 54, endPoint x: 757, endPoint y: 127, distance: 76.5
click at [757, 127] on div "// Use arguments with move statements to move farther. hero . moveRight ( 3 ) ;…" at bounding box center [816, 183] width 277 height 317
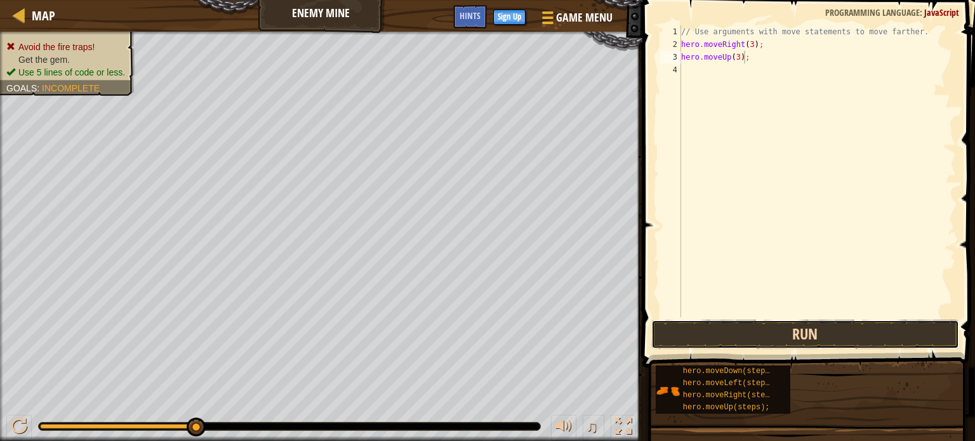
click at [811, 337] on button "Run" at bounding box center [805, 334] width 308 height 29
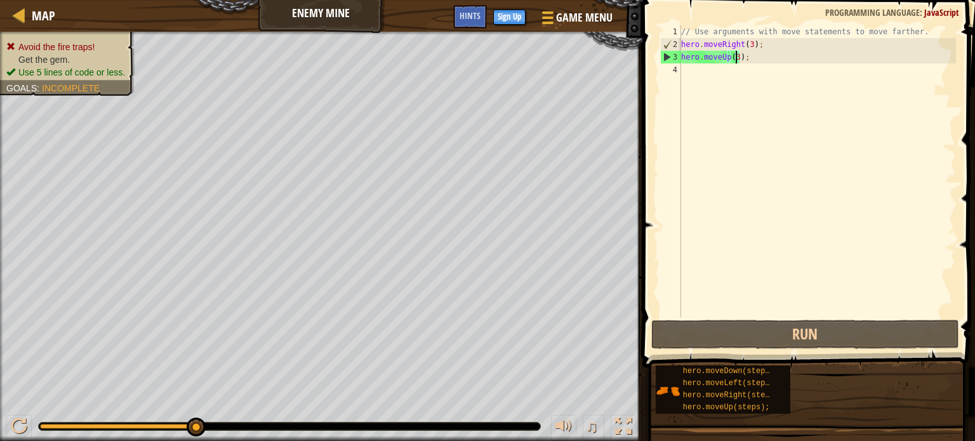
click at [736, 55] on div "// Use arguments with move statements to move farther. hero . moveRight ( 3 ) ;…" at bounding box center [816, 183] width 277 height 317
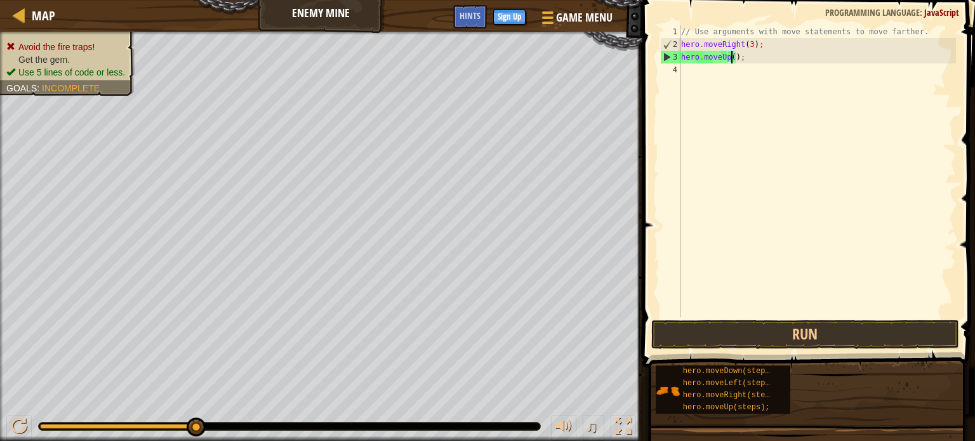
scroll to position [6, 4]
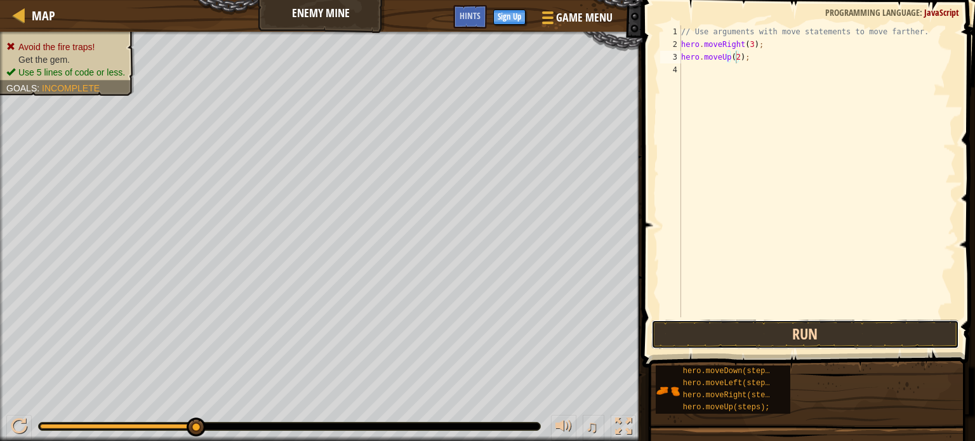
click at [793, 328] on button "Run" at bounding box center [805, 334] width 308 height 29
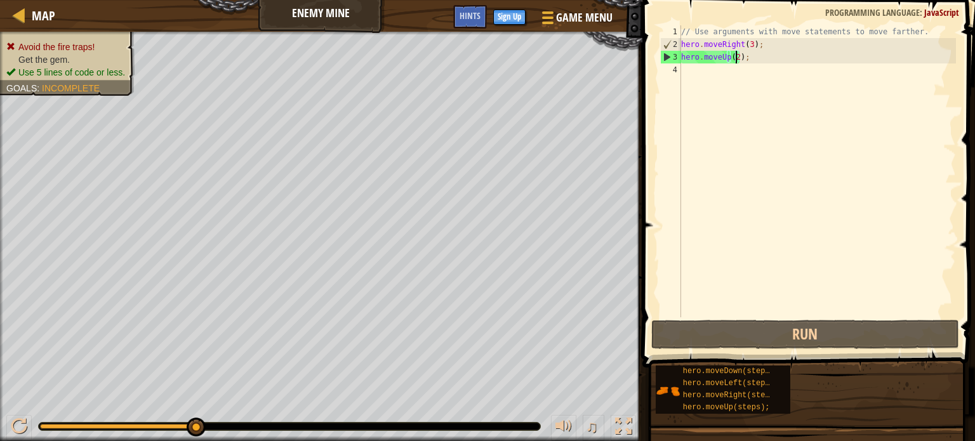
type textarea "hero.moveUp();"
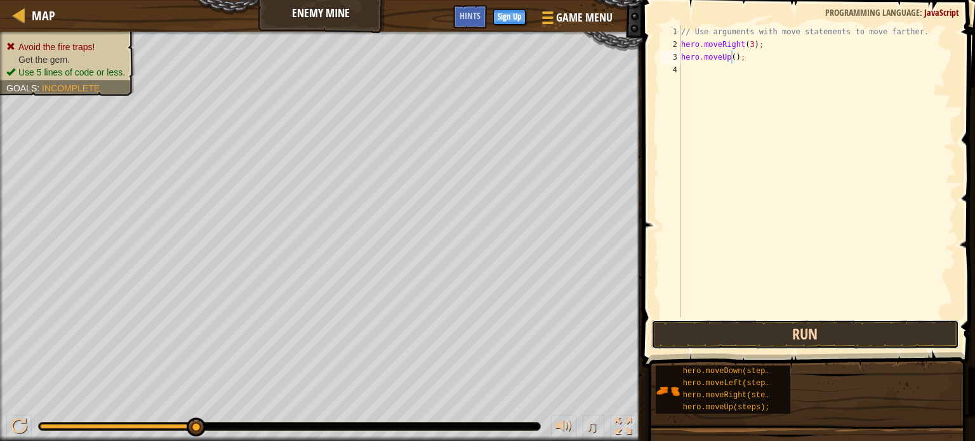
click at [783, 342] on button "Run" at bounding box center [805, 334] width 308 height 29
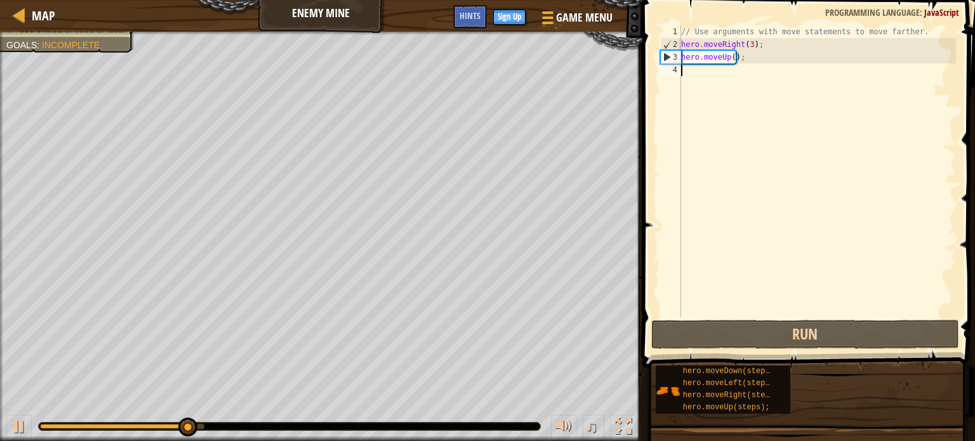
click at [774, 66] on div "// Use arguments with move statements to move farther. hero . moveRight ( 3 ) ;…" at bounding box center [816, 183] width 277 height 317
drag, startPoint x: 772, startPoint y: 64, endPoint x: 759, endPoint y: 59, distance: 13.7
click at [759, 59] on div "// Use arguments with move statements to move farther. hero . moveRight ( 3 ) ;…" at bounding box center [816, 183] width 277 height 317
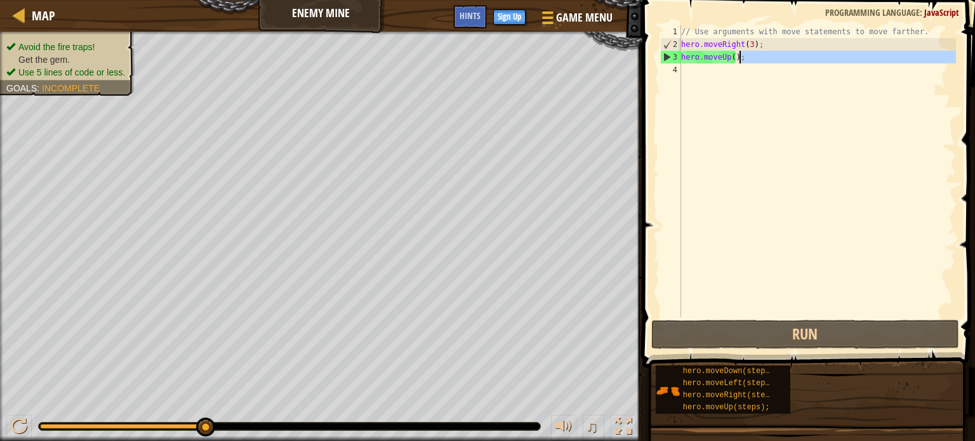
click at [759, 59] on div "// Use arguments with move statements to move farther. hero . moveRight ( 3 ) ;…" at bounding box center [816, 171] width 277 height 292
type textarea "hero.moveUp();"
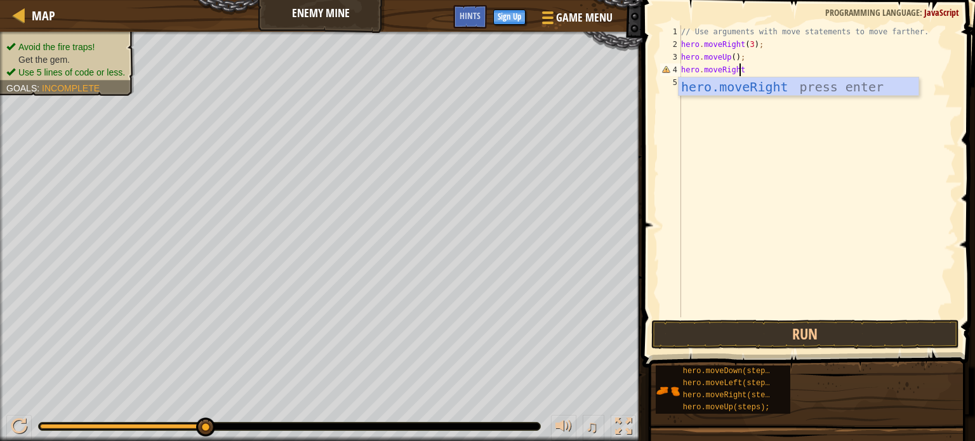
scroll to position [6, 4]
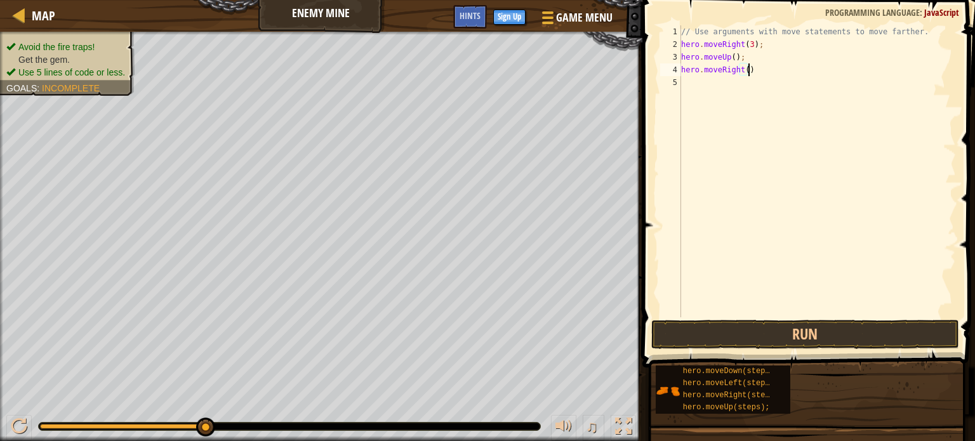
type textarea "hero.moveRight();"
click at [824, 344] on button "Run" at bounding box center [805, 334] width 308 height 29
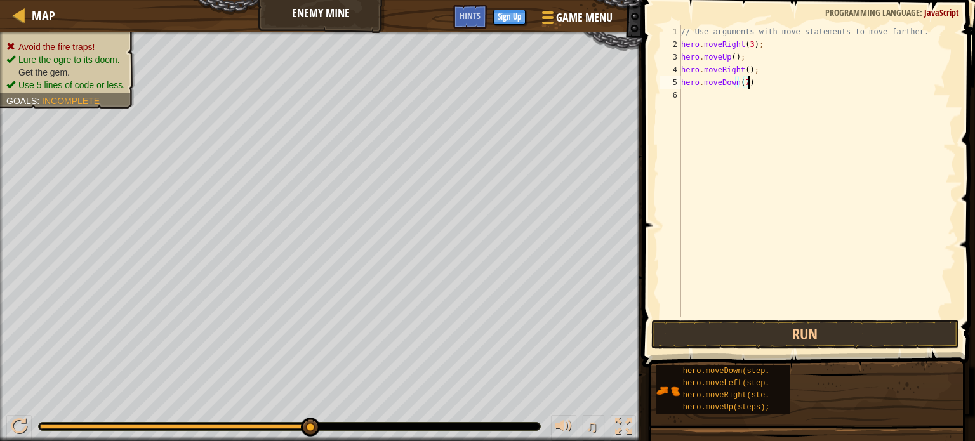
type textarea "hero.moveDown(7);"
click at [765, 331] on button "Run" at bounding box center [805, 334] width 308 height 29
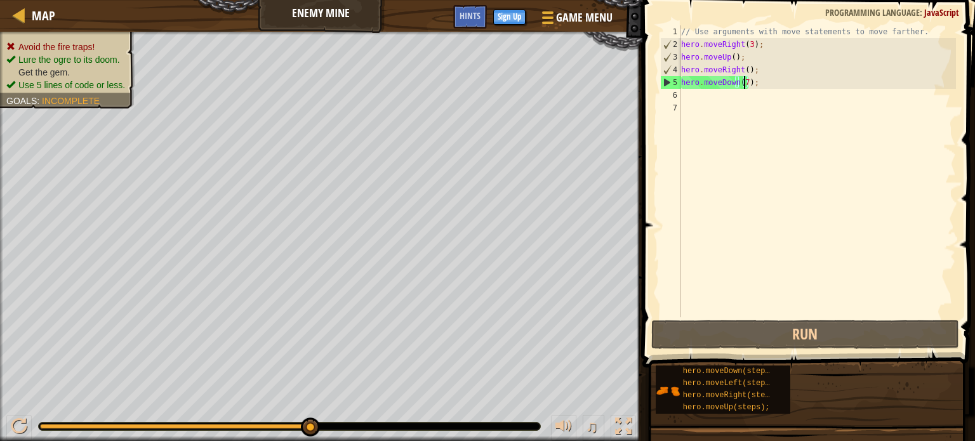
click at [744, 82] on div "// Use arguments with move statements to move farther. hero . moveRight ( 3 ) ;…" at bounding box center [816, 183] width 277 height 317
type textarea "hero.moveDown();"
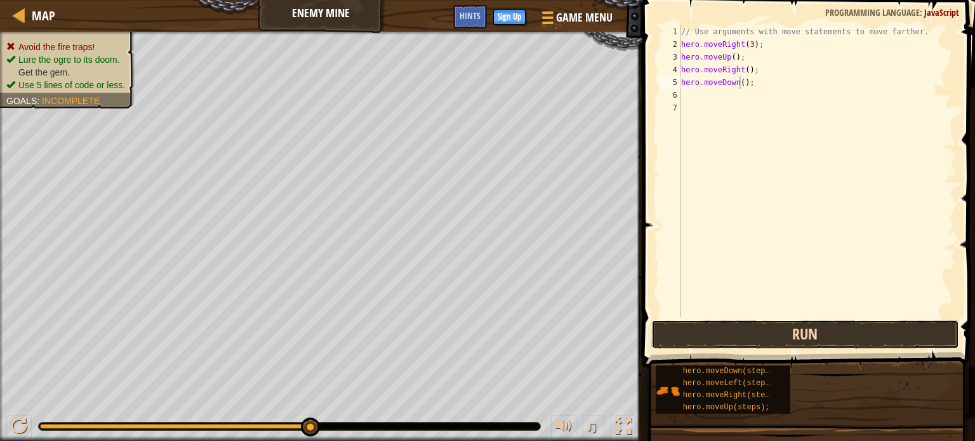
click at [796, 324] on button "Run" at bounding box center [805, 334] width 308 height 29
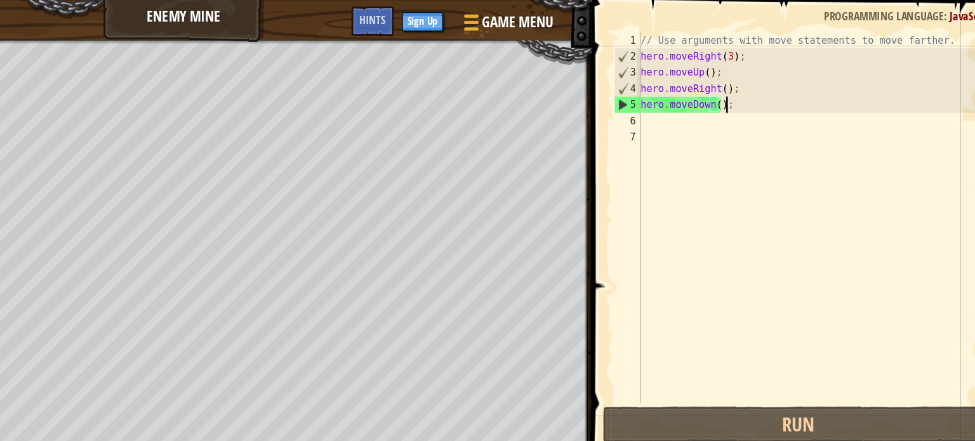
click at [774, 86] on div "// Use arguments with move statements to move farther. hero . moveRight ( 3 ) ;…" at bounding box center [816, 183] width 277 height 317
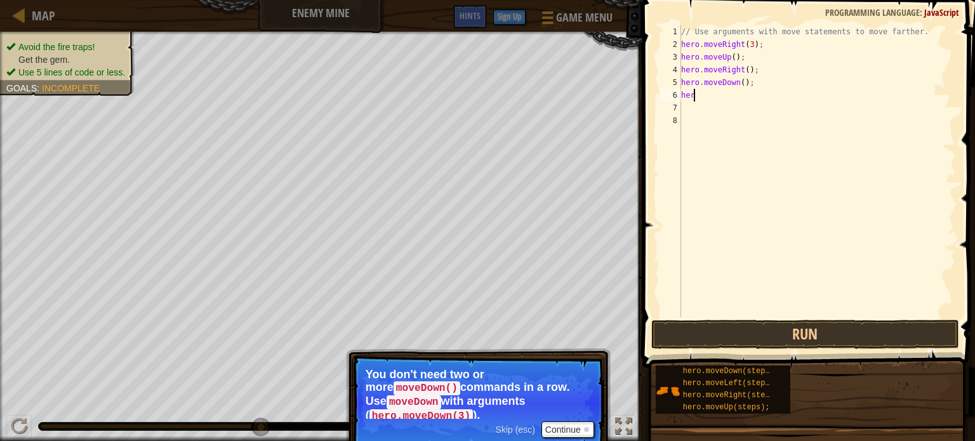
type textarea "h"
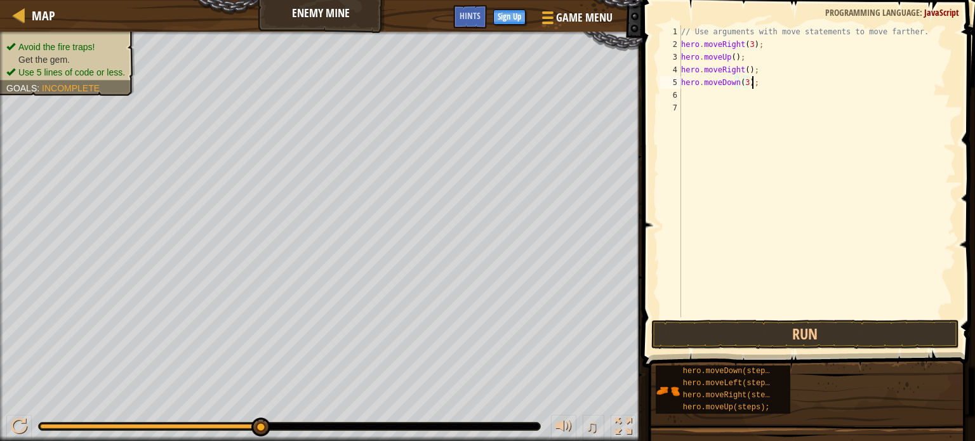
scroll to position [6, 5]
type textarea "hero.moveDown(3);"
click at [771, 339] on button "Run" at bounding box center [805, 334] width 308 height 29
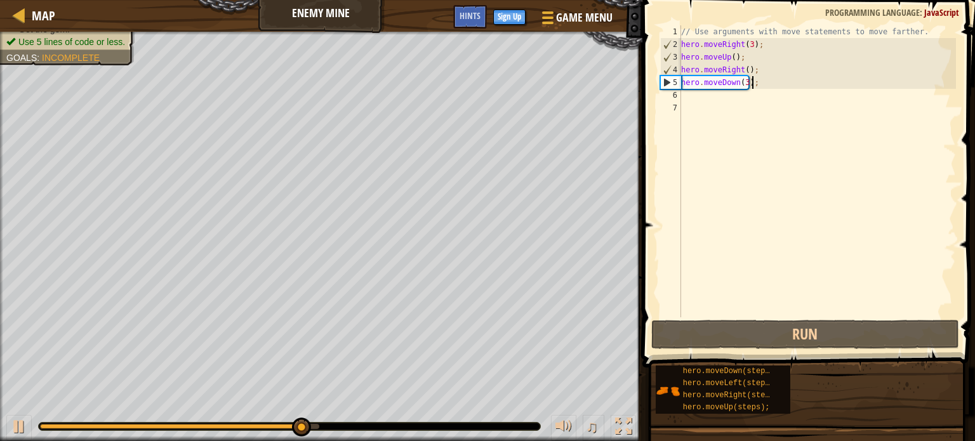
click at [777, 84] on div "// Use arguments with move statements to move farther. hero . moveRight ( 3 ) ;…" at bounding box center [816, 183] width 277 height 317
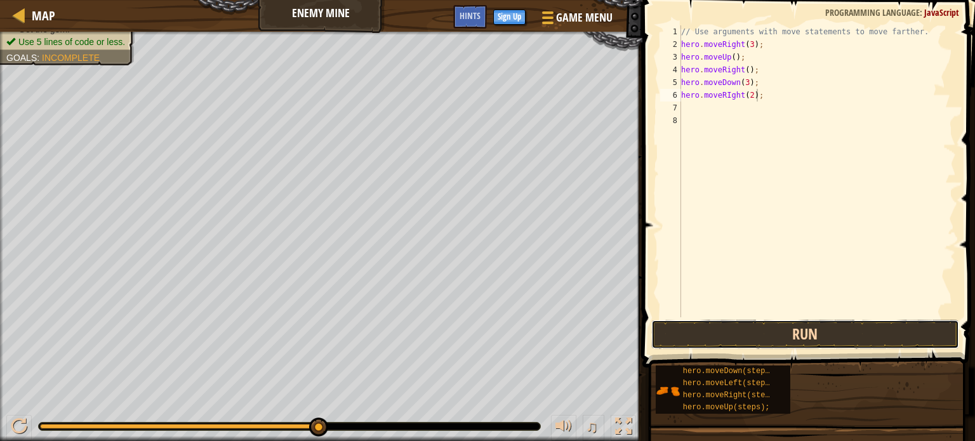
click at [821, 337] on button "Run" at bounding box center [805, 334] width 308 height 29
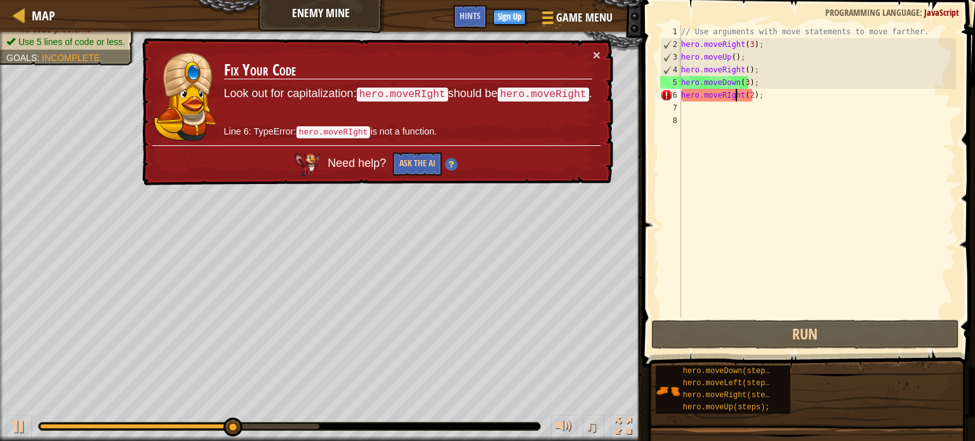
click at [734, 93] on div "// Use arguments with move statements to move farther. hero . moveRight ( 3 ) ;…" at bounding box center [816, 183] width 277 height 317
click at [731, 93] on div "// Use arguments with move statements to move farther. hero . moveRight ( 3 ) ;…" at bounding box center [816, 183] width 277 height 317
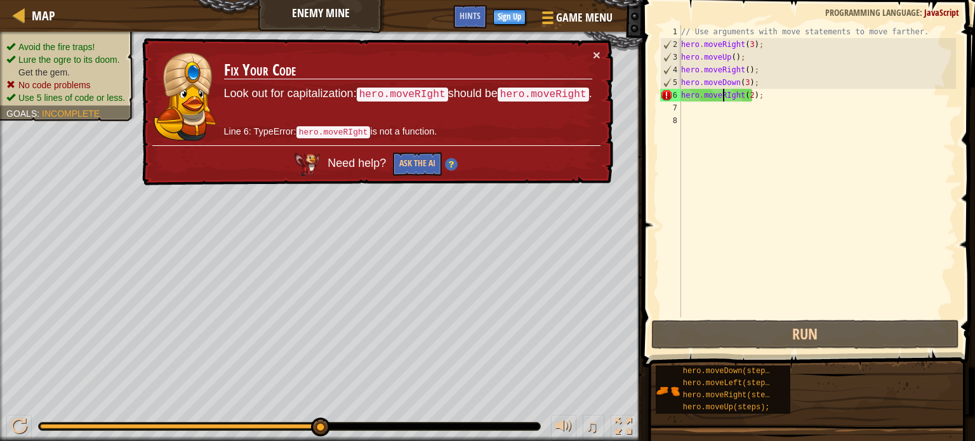
click at [724, 95] on div "// Use arguments with move statements to move farther. hero . moveRight ( 3 ) ;…" at bounding box center [816, 183] width 277 height 317
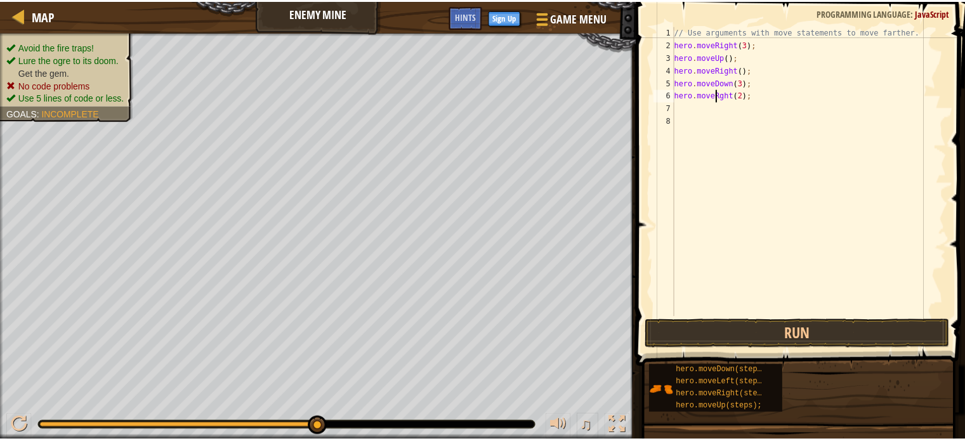
scroll to position [6, 4]
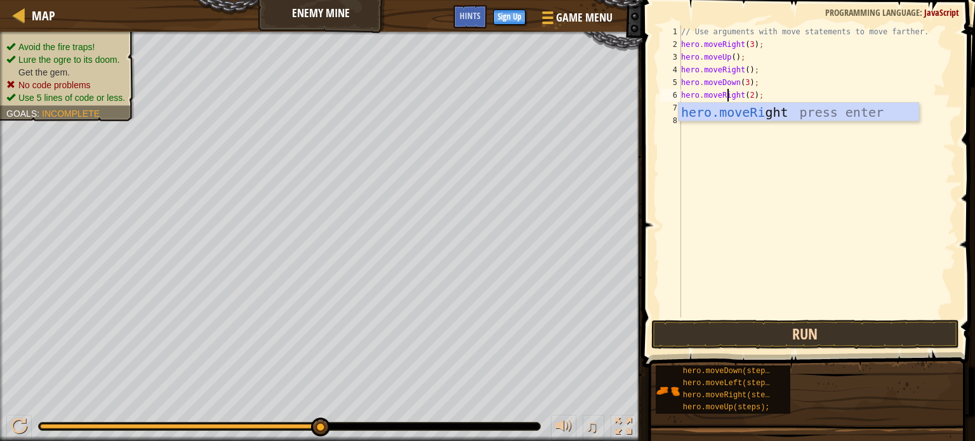
type textarea "hero.moveRight(2);"
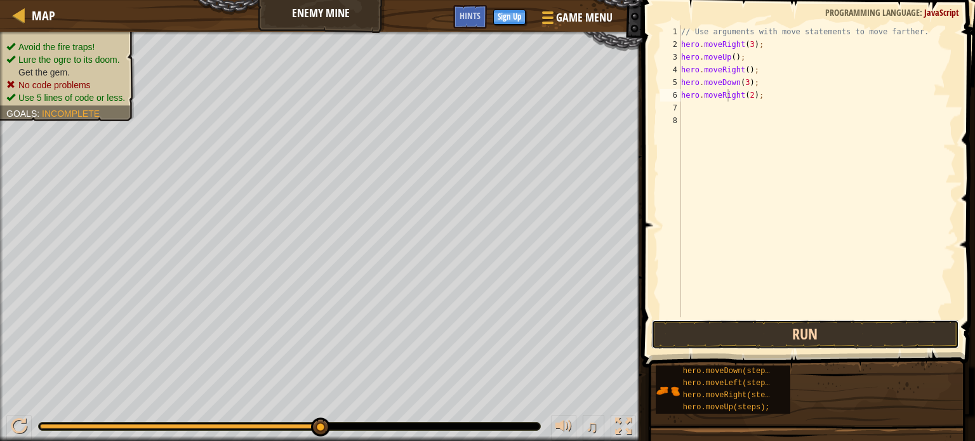
click at [808, 331] on button "Run" at bounding box center [805, 334] width 308 height 29
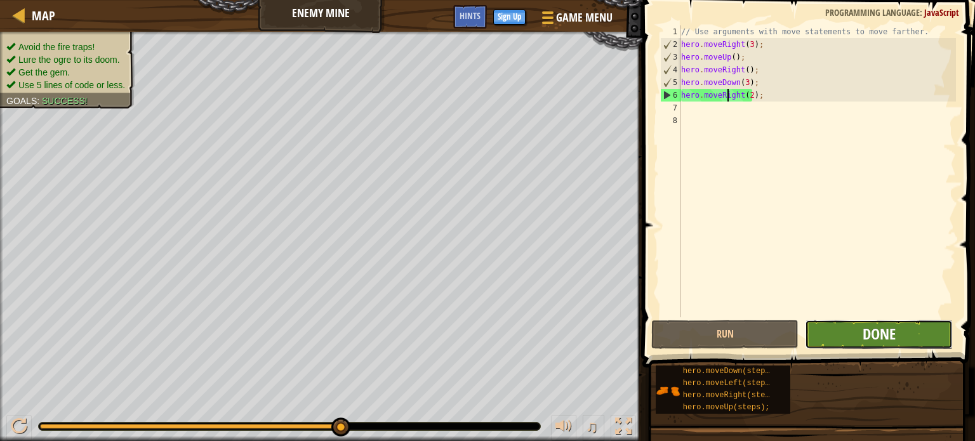
click at [868, 336] on span "Done" at bounding box center [879, 334] width 33 height 20
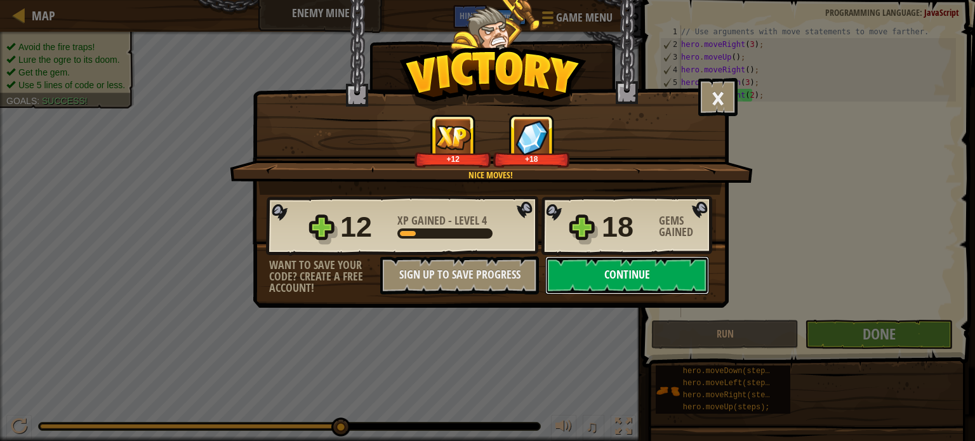
click at [620, 279] on button "Continue" at bounding box center [627, 275] width 164 height 38
